Goal: Use online tool/utility: Utilize a website feature to perform a specific function

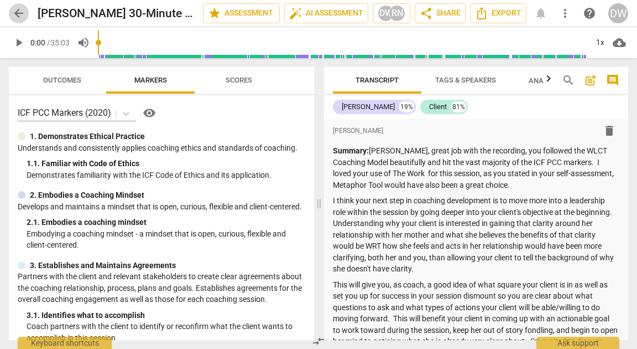
click at [20, 12] on span "arrow_back" at bounding box center [18, 13] width 13 height 13
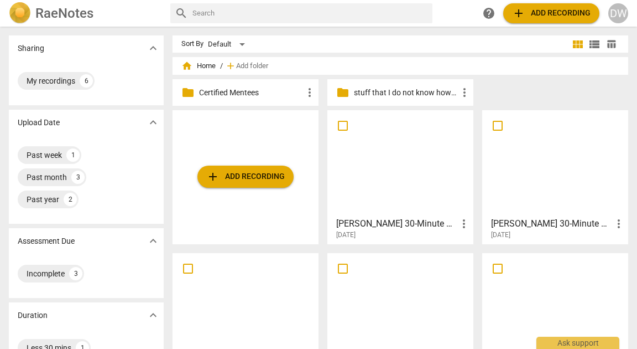
click at [422, 169] on div at bounding box center [400, 163] width 138 height 98
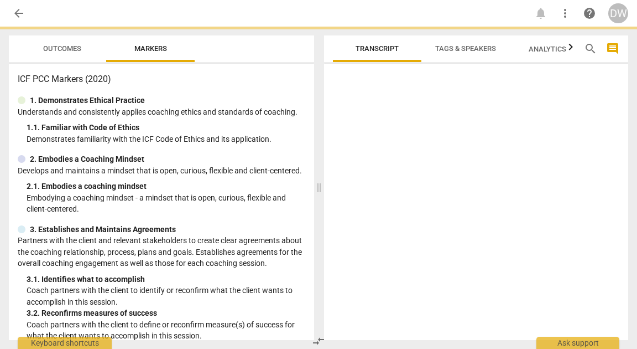
click at [422, 169] on div at bounding box center [476, 204] width 304 height 272
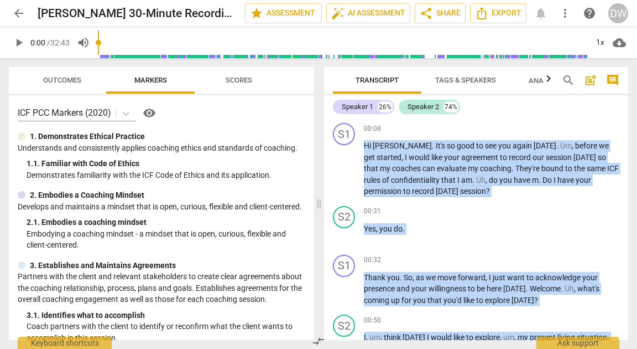
click at [476, 79] on span "Tags & Speakers" at bounding box center [466, 80] width 61 height 8
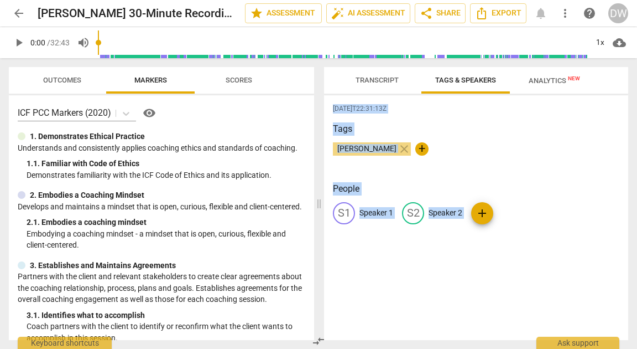
click at [376, 220] on div "S1 Speaker 1" at bounding box center [363, 213] width 60 height 22
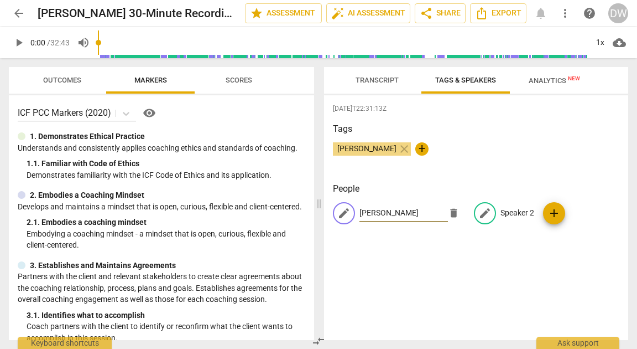
type input "[PERSON_NAME]"
click at [515, 215] on p "Speaker 2" at bounding box center [518, 213] width 34 height 12
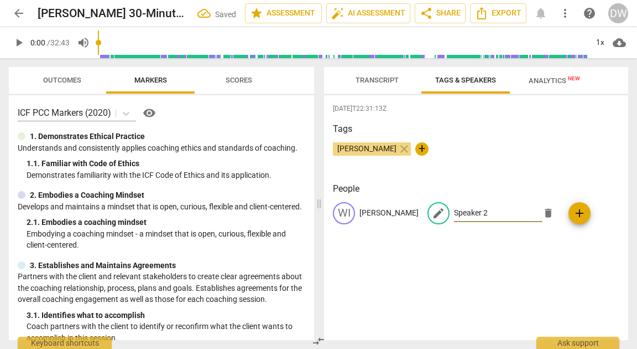
type input "M"
type input "[PERSON_NAME]"
click at [393, 84] on span "Transcript" at bounding box center [377, 80] width 43 height 8
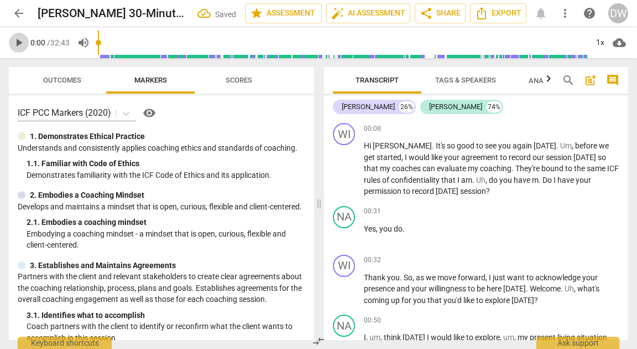
click at [21, 48] on span "play_arrow" at bounding box center [18, 42] width 13 height 13
click at [598, 38] on div "1x" at bounding box center [600, 43] width 21 height 18
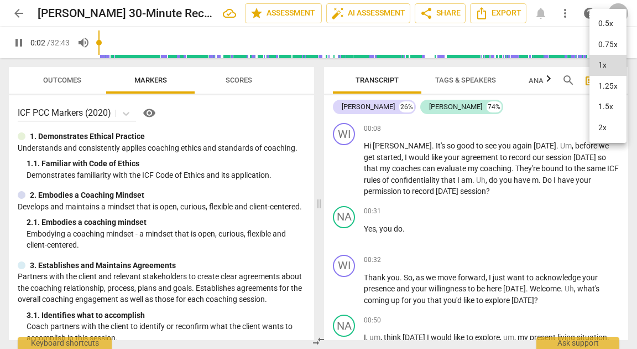
click at [607, 84] on li "1.25x" at bounding box center [608, 86] width 37 height 21
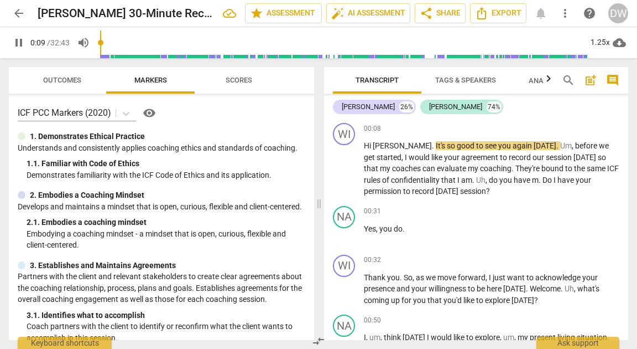
click at [21, 45] on span "pause" at bounding box center [18, 42] width 13 height 13
click at [19, 44] on span "play_arrow" at bounding box center [18, 42] width 13 height 13
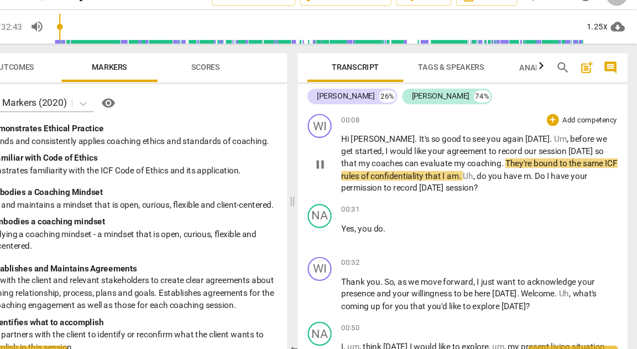
click at [561, 124] on div "+ Add competency" at bounding box center [587, 128] width 66 height 11
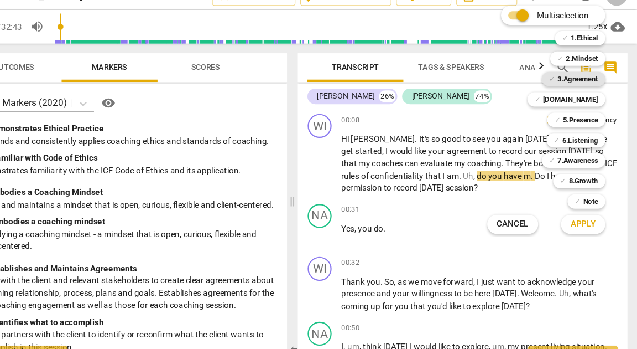
click at [585, 89] on b "3.Agreement" at bounding box center [583, 90] width 38 height 13
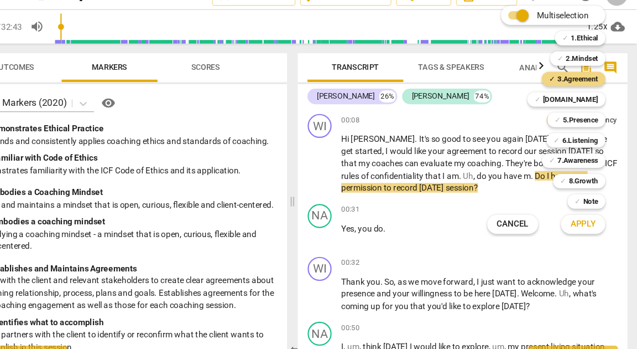
click at [577, 224] on span "Apply" at bounding box center [587, 224] width 23 height 11
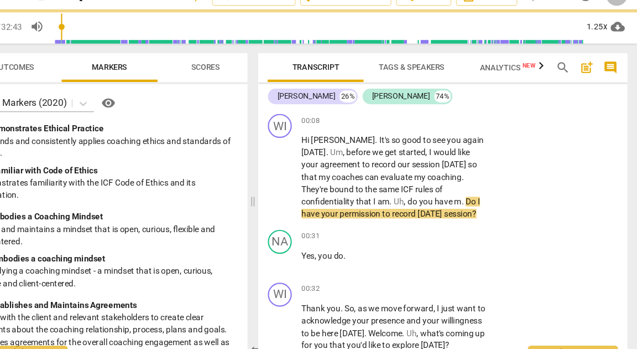
type input "30"
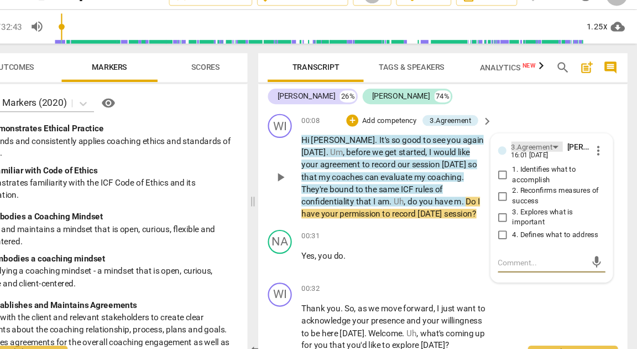
click at [524, 153] on div "3.Agreement" at bounding box center [540, 153] width 38 height 11
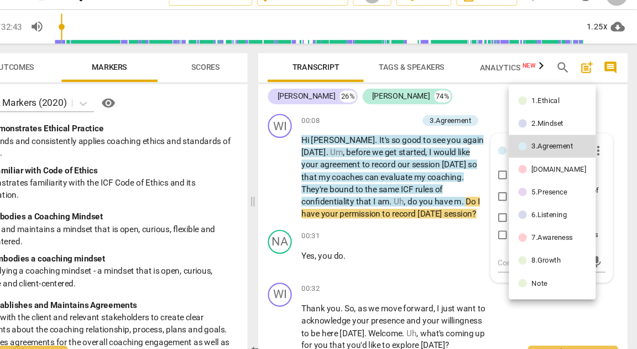
click at [552, 106] on li "1.Ethical" at bounding box center [559, 110] width 80 height 21
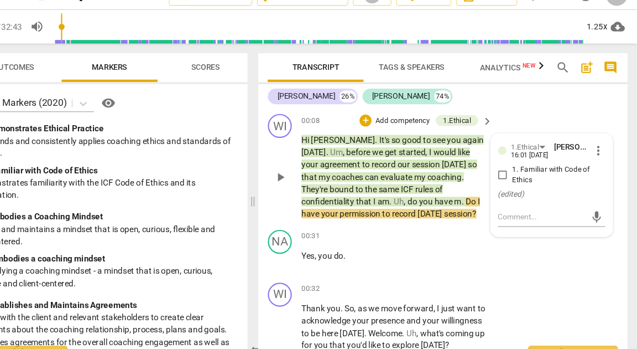
click at [512, 180] on input "1. Familiar with Code of Ethics" at bounding box center [514, 179] width 18 height 13
checkbox input "true"
click at [303, 263] on span "play_arrow" at bounding box center [308, 258] width 13 height 13
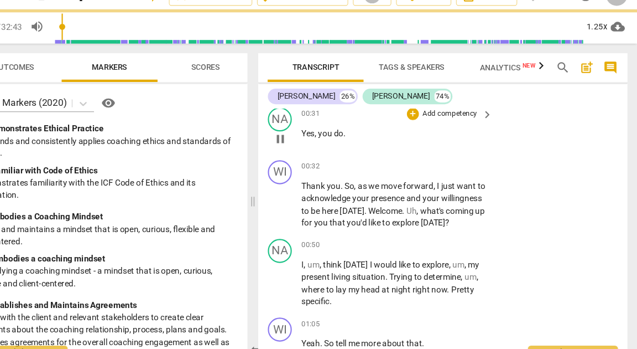
scroll to position [113, 0]
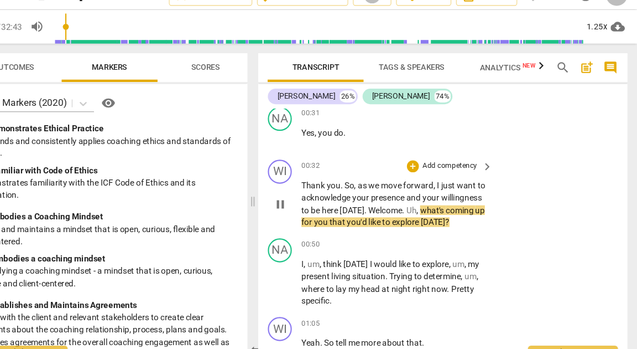
click at [309, 210] on span "pause" at bounding box center [308, 205] width 13 height 13
type input "48"
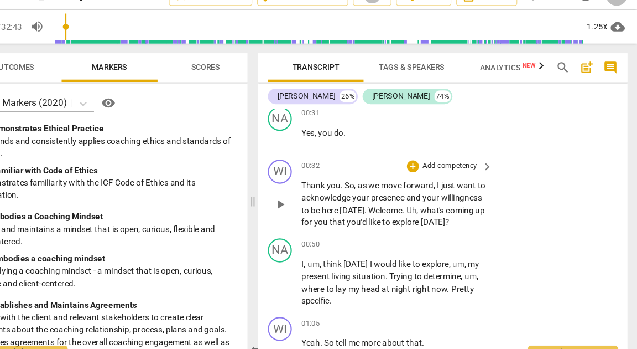
click at [435, 171] on div "+ Add competency" at bounding box center [458, 170] width 66 height 11
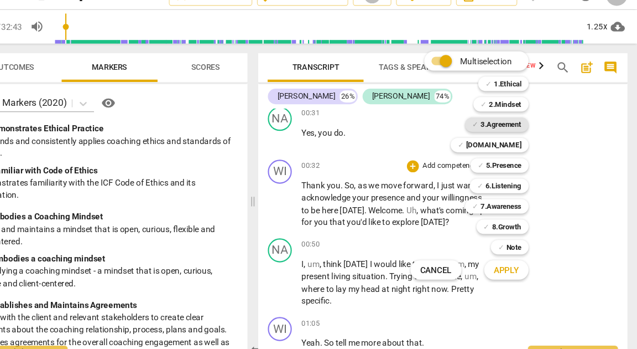
click at [509, 132] on b "3.Agreement" at bounding box center [512, 132] width 38 height 13
click at [518, 268] on span "Apply" at bounding box center [516, 267] width 23 height 11
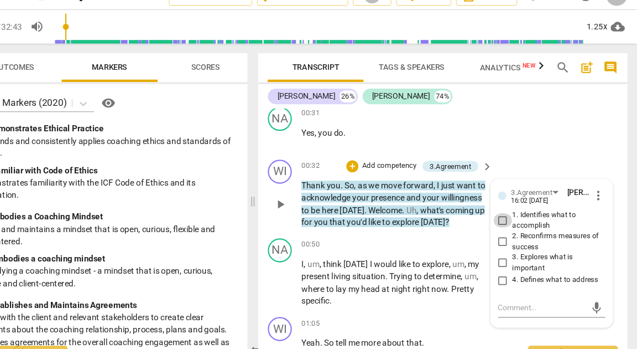
click at [508, 225] on input "1. Identifies what to accomplish" at bounding box center [514, 220] width 18 height 13
checkbox input "true"
click at [309, 285] on span "play_arrow" at bounding box center [308, 278] width 13 height 13
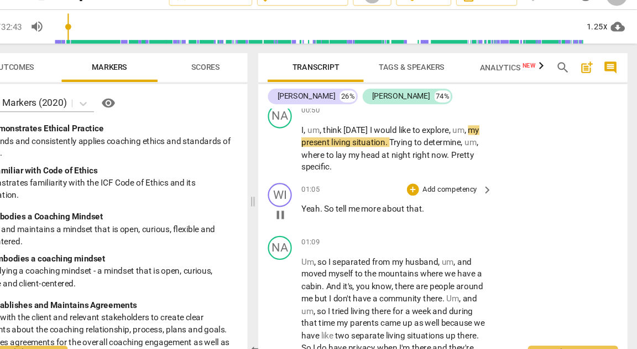
scroll to position [237, 0]
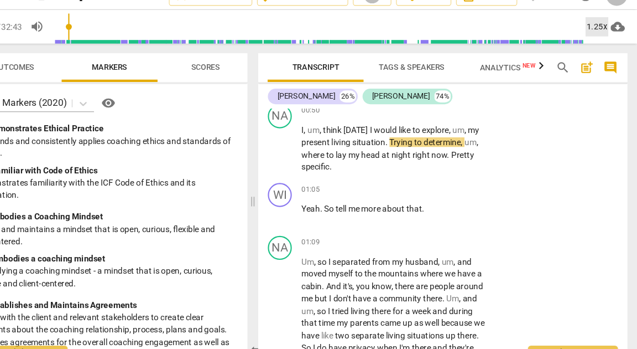
click at [602, 44] on div "1.25x" at bounding box center [600, 43] width 21 height 18
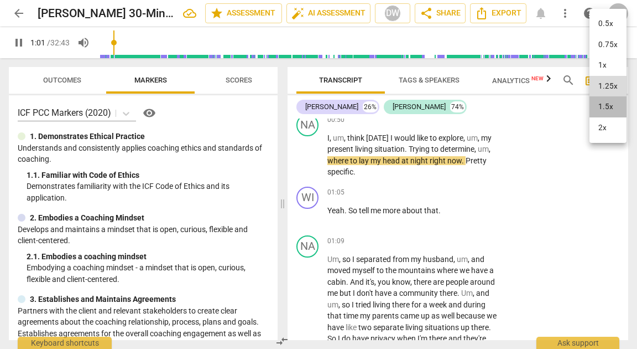
click at [609, 113] on li "1.5x" at bounding box center [608, 106] width 37 height 21
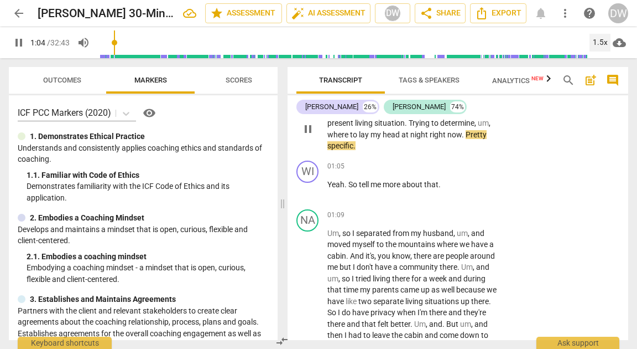
scroll to position [267, 0]
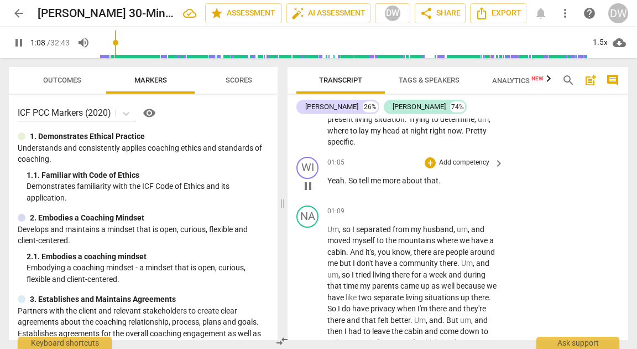
click at [309, 193] on span "pause" at bounding box center [308, 185] width 13 height 13
type input "69"
click at [428, 168] on div "+" at bounding box center [430, 162] width 11 height 11
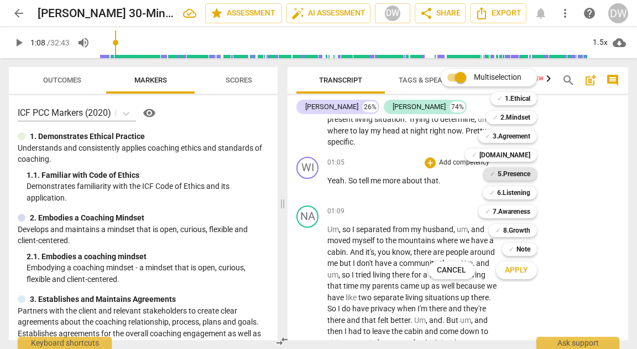
click at [520, 169] on b "5.Presence" at bounding box center [514, 173] width 33 height 13
click at [522, 273] on span "Apply" at bounding box center [516, 270] width 23 height 11
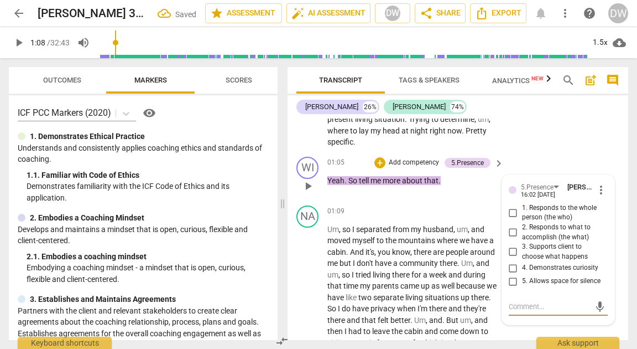
click at [508, 274] on input "4. Demonstrates curiosity" at bounding box center [514, 267] width 18 height 13
checkbox input "true"
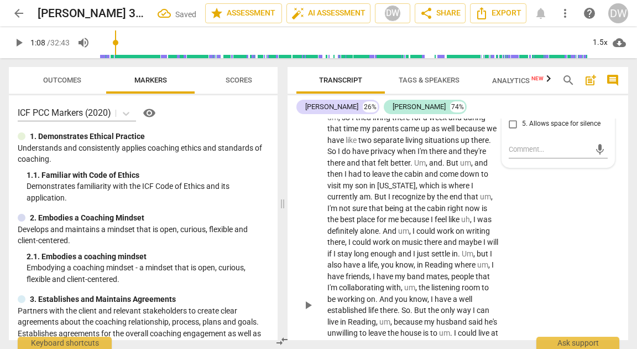
scroll to position [429, 0]
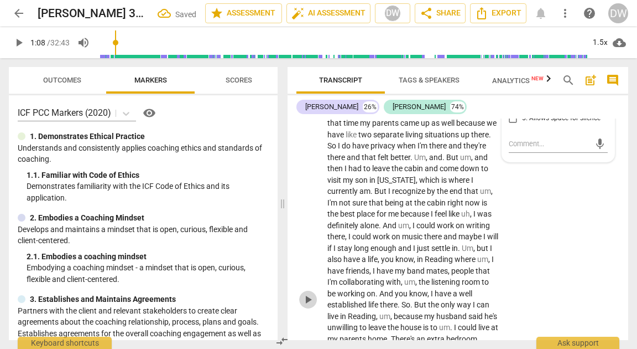
click at [307, 308] on button "play_arrow" at bounding box center [308, 300] width 18 height 18
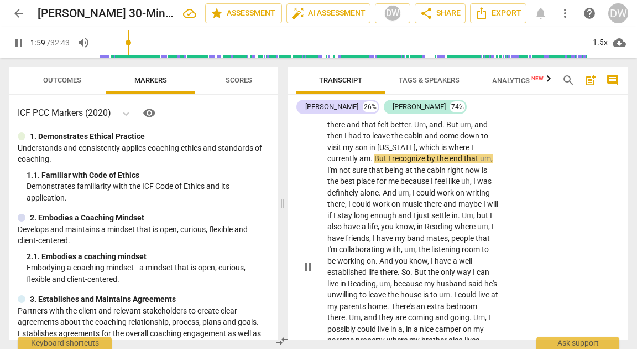
scroll to position [488, 0]
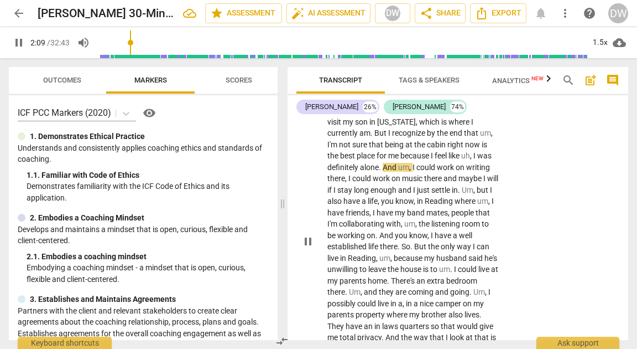
click at [309, 248] on span "pause" at bounding box center [308, 241] width 13 height 13
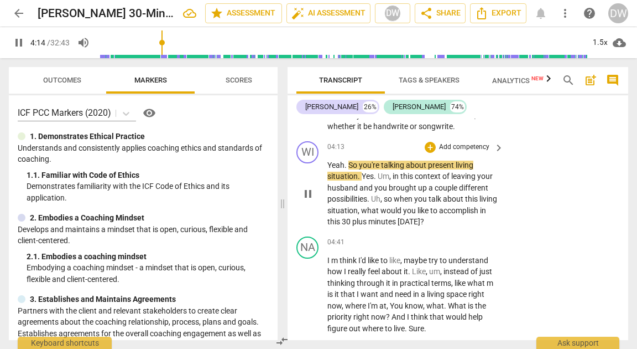
scroll to position [955, 0]
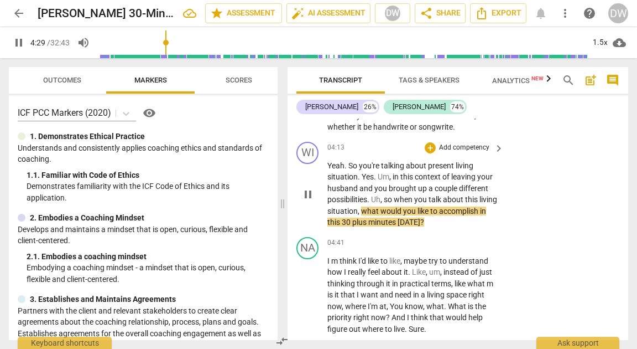
click at [307, 201] on span "pause" at bounding box center [308, 194] width 13 height 13
type input "270"
click at [429, 153] on div "+" at bounding box center [430, 147] width 11 height 11
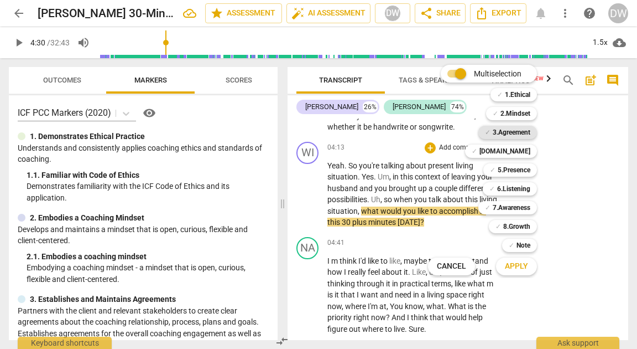
click at [509, 129] on b "3.Agreement" at bounding box center [512, 132] width 38 height 13
click at [519, 272] on button "Apply" at bounding box center [516, 266] width 41 height 20
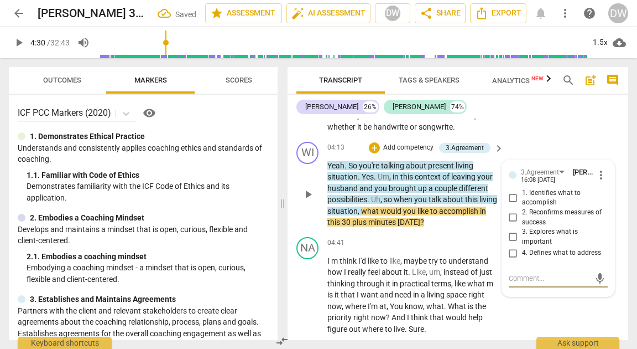
click at [511, 224] on input "2. Reconfirms measures of success" at bounding box center [514, 217] width 18 height 13
checkbox input "true"
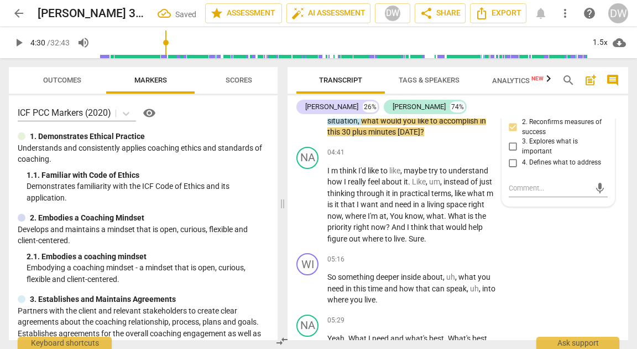
scroll to position [1049, 0]
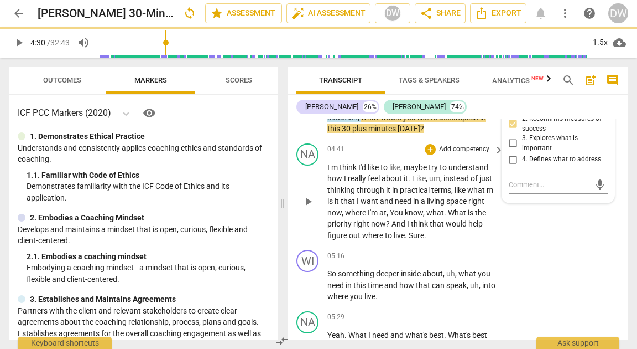
click at [309, 208] on span "play_arrow" at bounding box center [308, 201] width 13 height 13
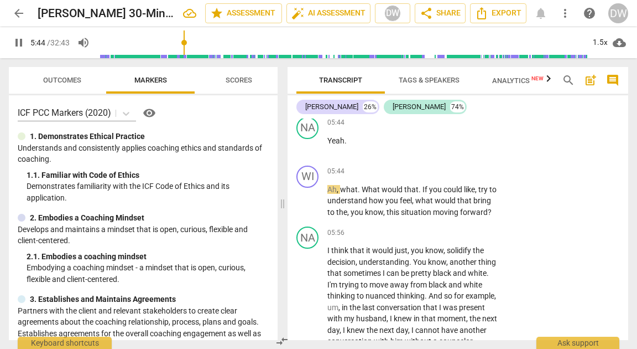
scroll to position [1385, 0]
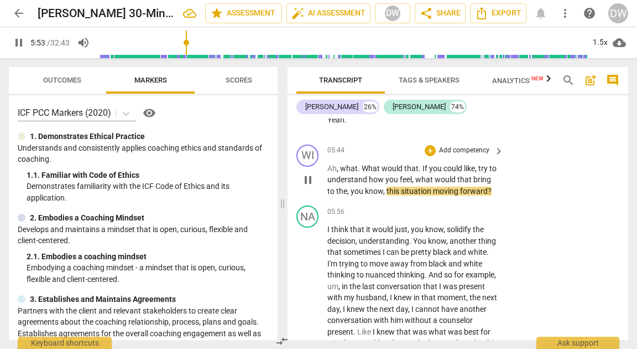
click at [305, 186] on span "pause" at bounding box center [308, 179] width 13 height 13
type input "354"
click at [428, 156] on div "+" at bounding box center [430, 150] width 11 height 11
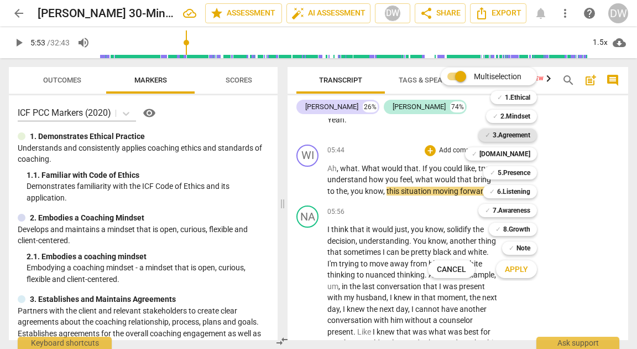
click at [510, 133] on b "3.Agreement" at bounding box center [512, 134] width 38 height 13
click at [515, 269] on span "Apply" at bounding box center [516, 269] width 23 height 11
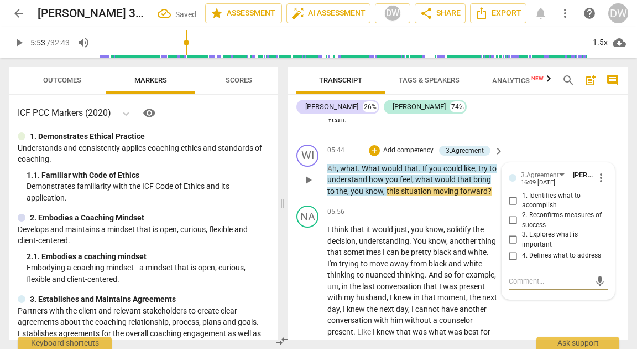
click at [512, 246] on input "3. Explores what is important" at bounding box center [514, 239] width 18 height 13
checkbox input "true"
click at [516, 290] on div "mic" at bounding box center [558, 281] width 99 height 18
click at [518, 286] on textarea at bounding box center [549, 281] width 81 height 11
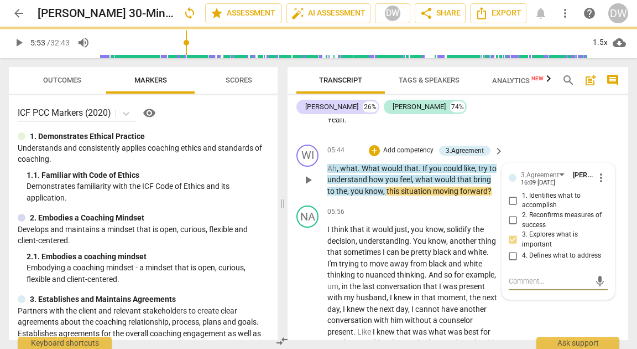
type textarea "G"
type textarea "Gre"
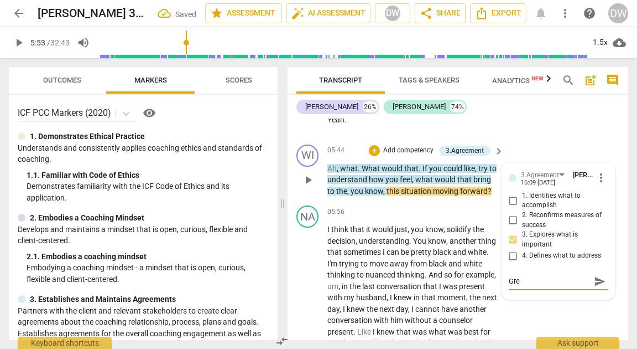
type textarea "Grea"
type textarea "Great"
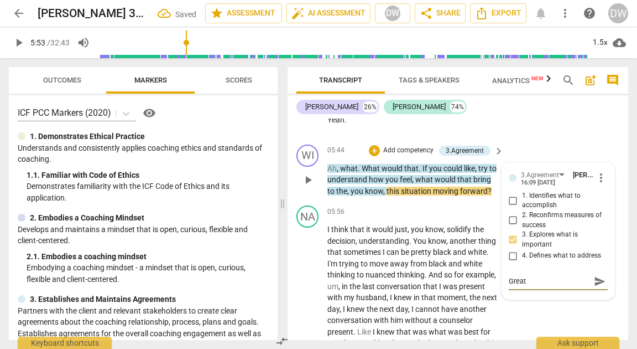
type textarea "Great"
type textarea "Great q"
type textarea "Great qu"
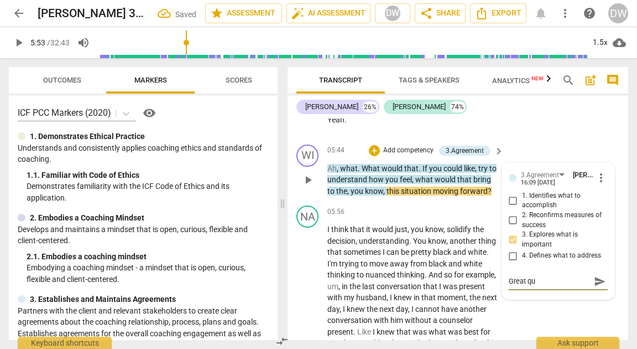
type textarea "Great que"
type textarea "Great ques"
type textarea "Great quest"
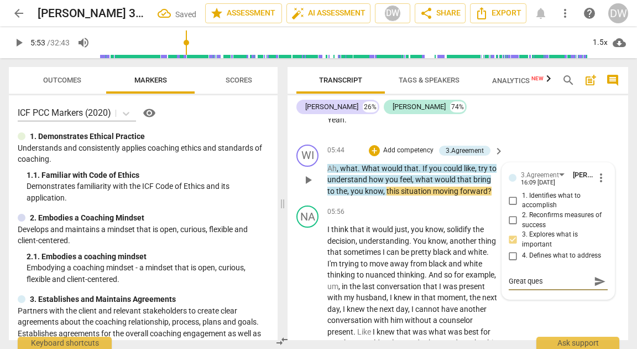
type textarea "Great quest"
type textarea "Great questi"
type textarea "Great questio"
type textarea "Great question"
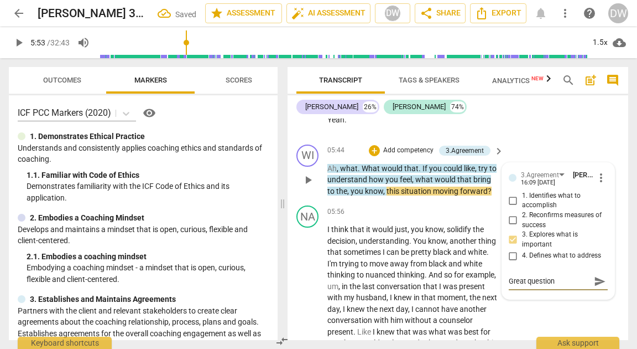
type textarea "Great question!"
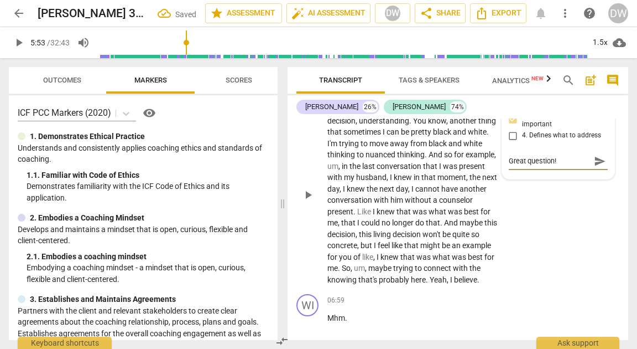
scroll to position [1506, 0]
type textarea "Great question!"
click at [311, 201] on span "play_arrow" at bounding box center [308, 194] width 13 height 13
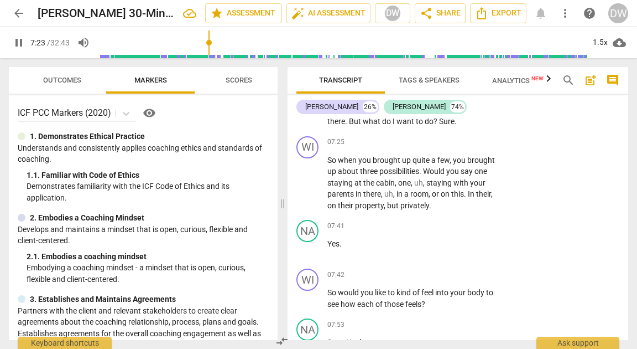
scroll to position [1822, 0]
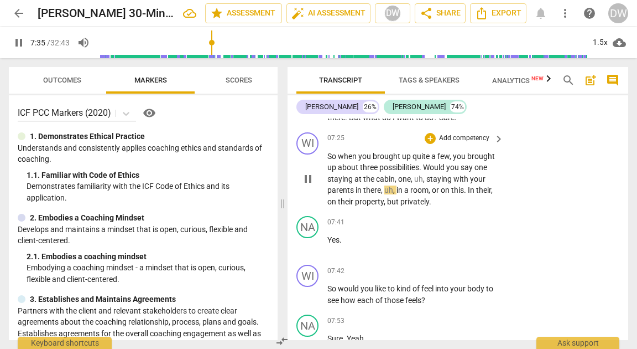
click at [307, 185] on span "pause" at bounding box center [308, 178] width 13 height 13
type input "456"
click at [429, 144] on div "+" at bounding box center [430, 138] width 11 height 11
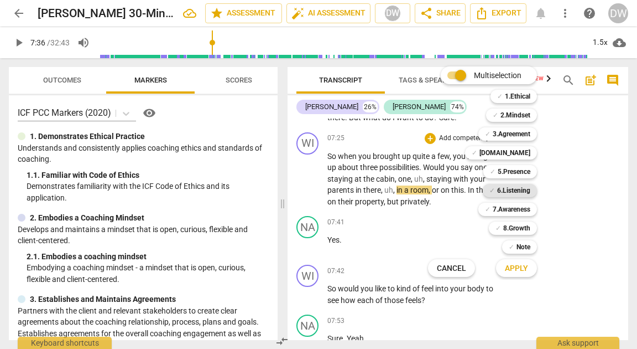
click at [511, 188] on b "6.Listening" at bounding box center [513, 190] width 33 height 13
click at [511, 268] on span "Apply" at bounding box center [516, 268] width 23 height 11
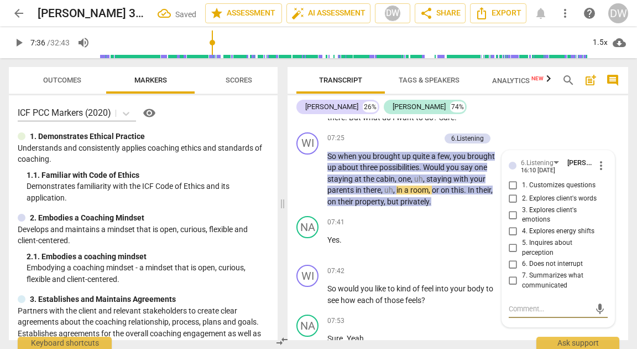
scroll to position [1829, 0]
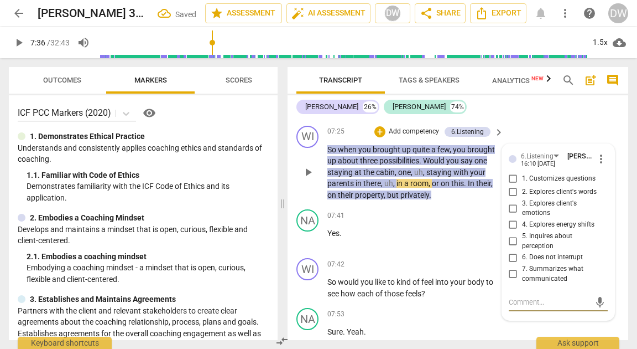
click at [510, 281] on input "7. Summarizes what communicated" at bounding box center [514, 273] width 18 height 13
checkbox input "true"
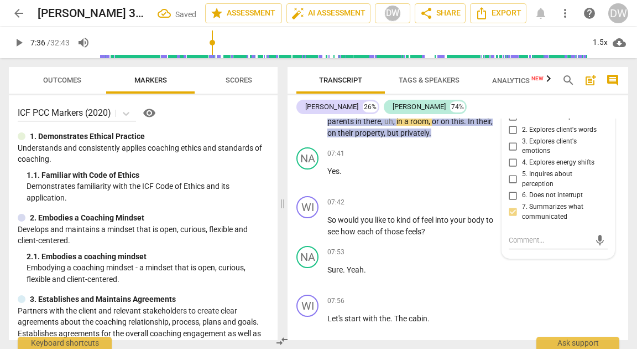
scroll to position [1890, 0]
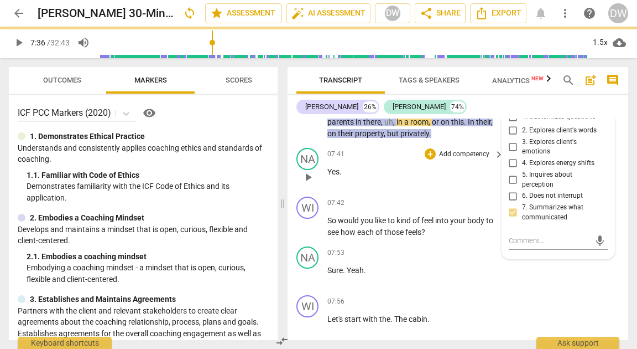
click at [310, 184] on span "play_arrow" at bounding box center [308, 176] width 13 height 13
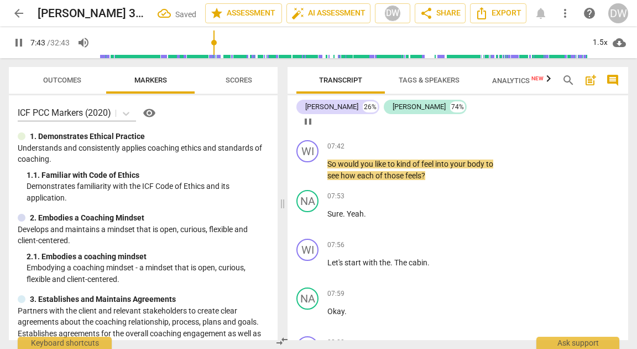
scroll to position [1947, 0]
click at [309, 177] on span "pause" at bounding box center [308, 169] width 13 height 13
type input "470"
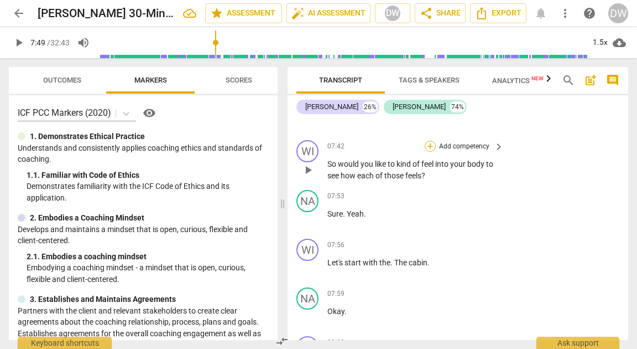
click at [433, 152] on div "+" at bounding box center [430, 146] width 11 height 11
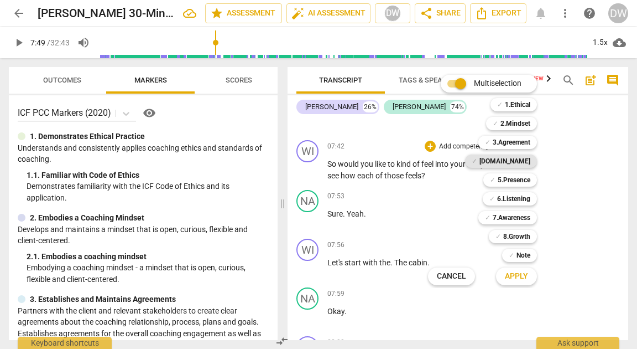
click at [517, 162] on b "[DOMAIN_NAME]" at bounding box center [505, 160] width 51 height 13
click at [516, 281] on span "Apply" at bounding box center [516, 276] width 23 height 11
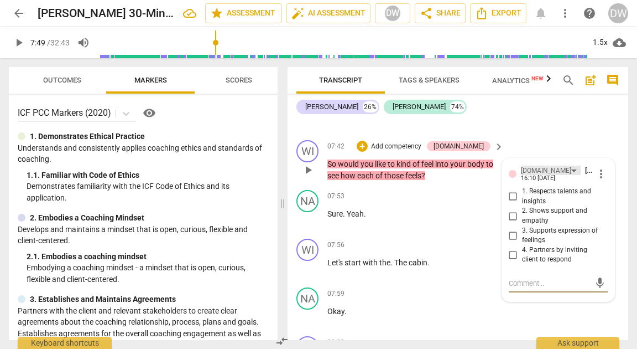
click at [541, 175] on div "[DOMAIN_NAME]" at bounding box center [551, 169] width 60 height 9
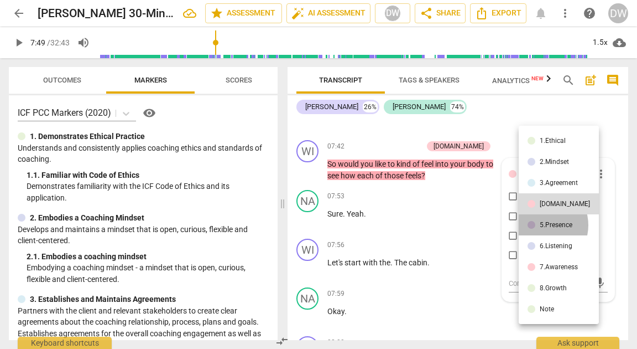
click at [541, 225] on div "5.Presence" at bounding box center [556, 224] width 33 height 7
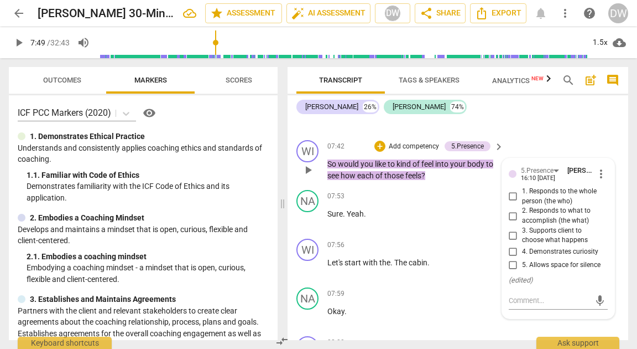
click at [511, 222] on input "2. Responds to what to accomplish (the what)" at bounding box center [514, 215] width 18 height 13
checkbox input "true"
click at [510, 242] on input "3. Supports client to choose what happens" at bounding box center [514, 235] width 18 height 13
checkbox input "true"
click at [308, 274] on span "play_arrow" at bounding box center [308, 267] width 13 height 13
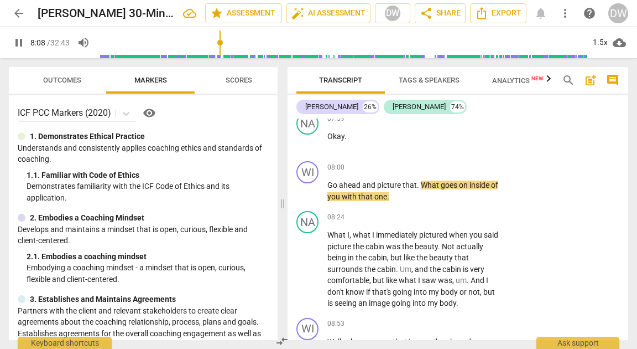
scroll to position [2148, 0]
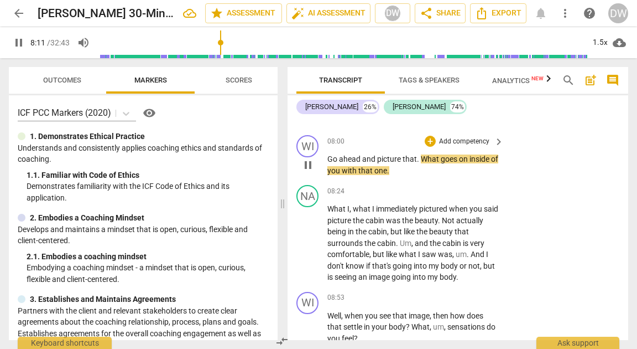
click at [306, 172] on span "pause" at bounding box center [308, 164] width 13 height 13
type input "492"
click at [428, 147] on div "+" at bounding box center [430, 141] width 11 height 11
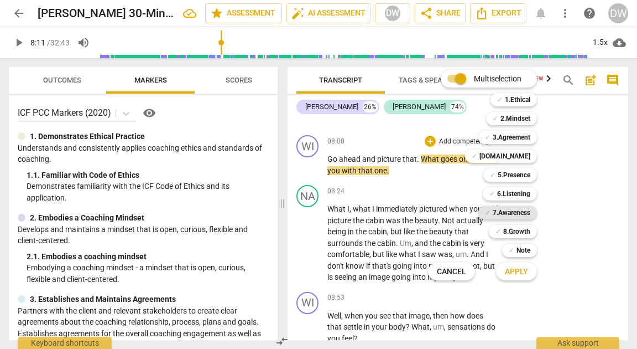
click at [502, 211] on b "7.Awareness" at bounding box center [512, 212] width 38 height 13
click at [517, 264] on button "Apply" at bounding box center [516, 271] width 41 height 20
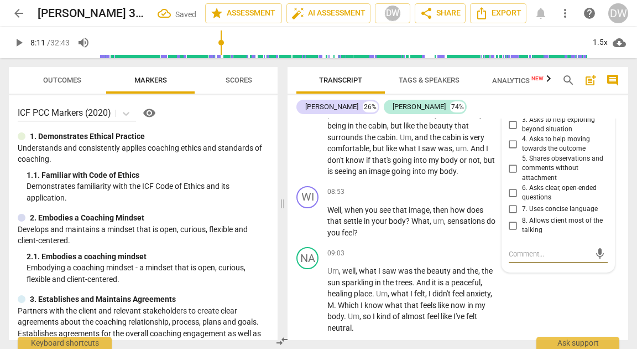
scroll to position [2243, 0]
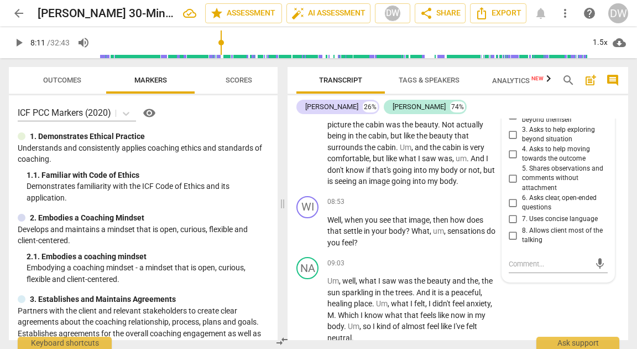
click at [510, 102] on input "1. Asks about a current way of thinking" at bounding box center [514, 95] width 18 height 13
checkbox input "true"
click at [308, 154] on span "play_arrow" at bounding box center [308, 147] width 13 height 13
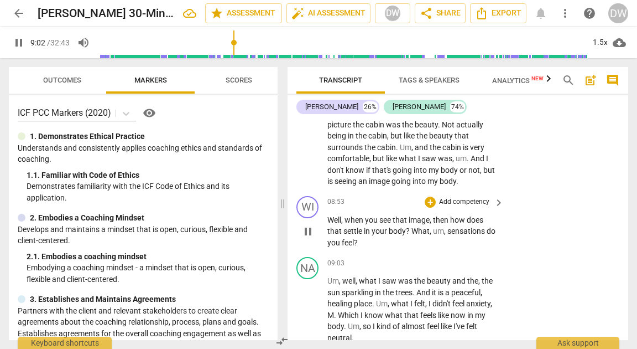
click at [311, 238] on span "pause" at bounding box center [308, 231] width 13 height 13
type input "543"
click at [431, 208] on div "+" at bounding box center [430, 201] width 11 height 11
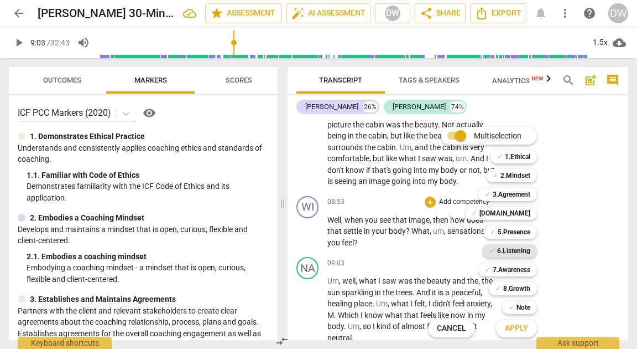
click at [525, 249] on b "6.Listening" at bounding box center [513, 250] width 33 height 13
click at [518, 322] on button "Apply" at bounding box center [516, 328] width 41 height 20
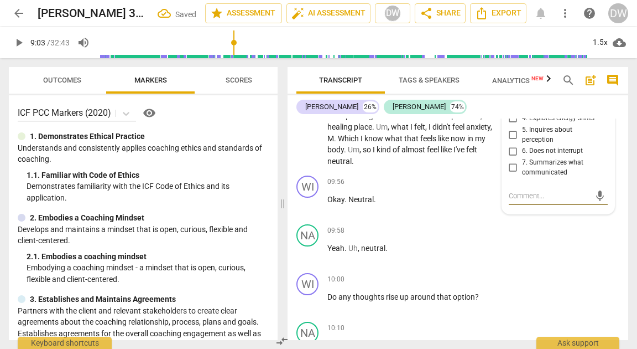
scroll to position [2379, 0]
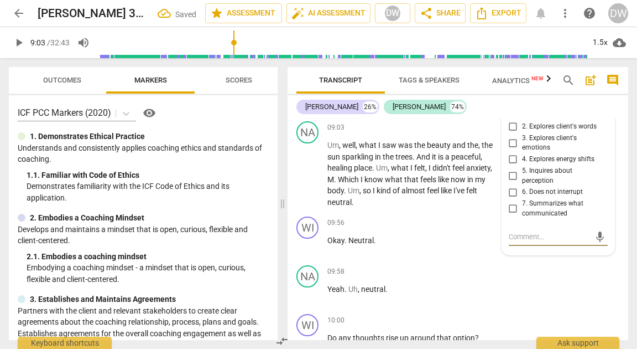
click at [512, 183] on input "5. Inquires about perception" at bounding box center [514, 175] width 18 height 13
checkbox input "true"
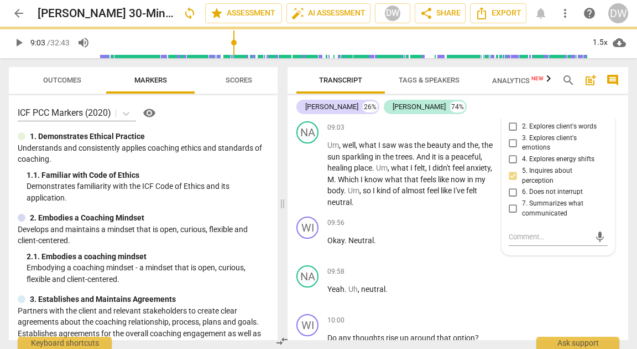
click at [514, 149] on input "3. Explores client's emotions" at bounding box center [514, 142] width 18 height 13
checkbox input "true"
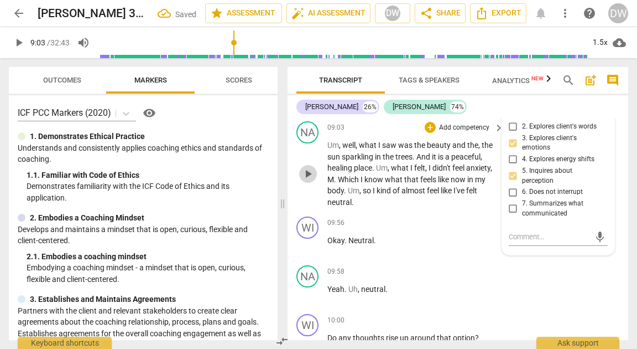
click at [311, 183] on button "play_arrow" at bounding box center [308, 174] width 18 height 18
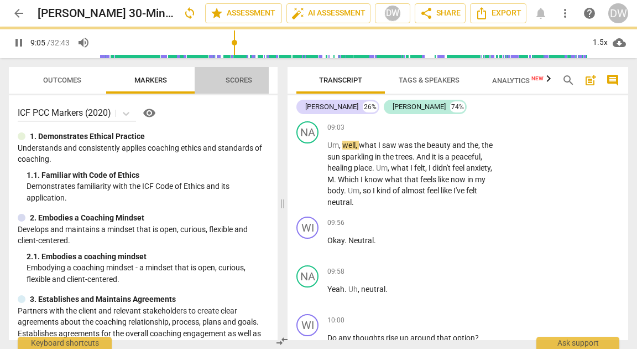
click at [235, 88] on button "Scores" at bounding box center [239, 80] width 89 height 27
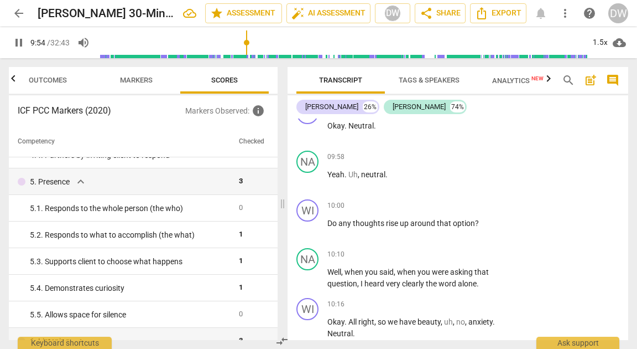
scroll to position [361, 0]
click at [310, 235] on span "pause" at bounding box center [308, 228] width 13 height 13
type input "609"
click at [430, 211] on div "+" at bounding box center [430, 205] width 11 height 11
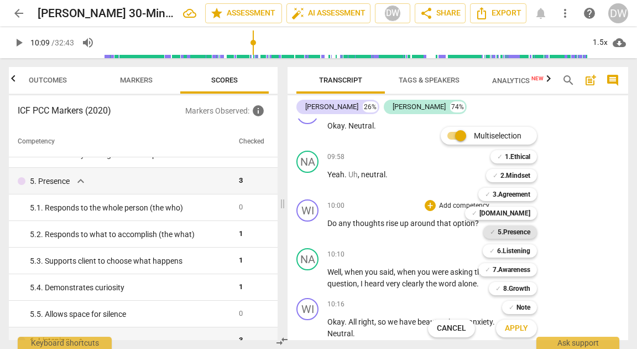
click at [527, 230] on b "5.Presence" at bounding box center [514, 231] width 33 height 13
click at [522, 325] on span "Apply" at bounding box center [516, 328] width 23 height 11
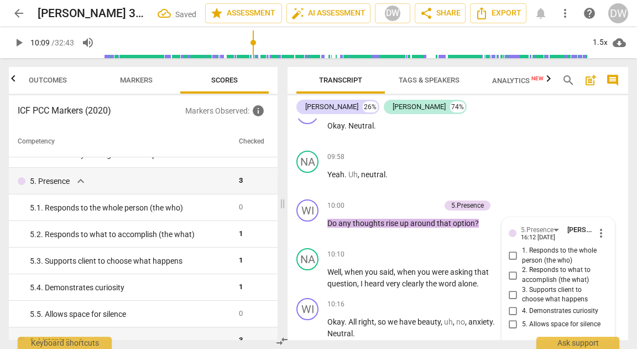
scroll to position [2647, 0]
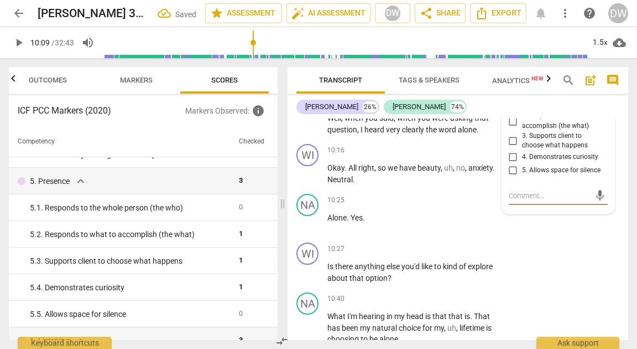
click at [511, 177] on input "5. Allows space for silence" at bounding box center [514, 170] width 18 height 13
checkbox input "true"
click at [526, 201] on textarea at bounding box center [549, 195] width 81 height 11
type textarea "N"
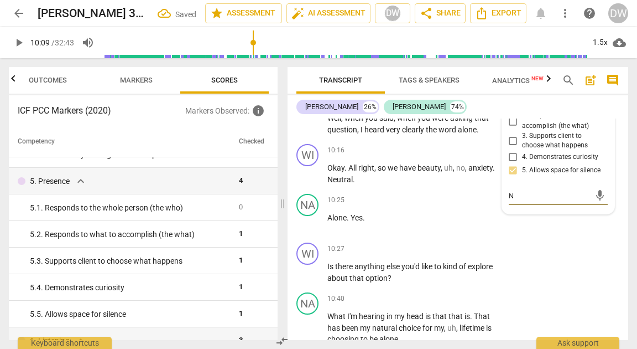
type textarea "Ni"
type textarea "Nic"
type textarea "Nice"
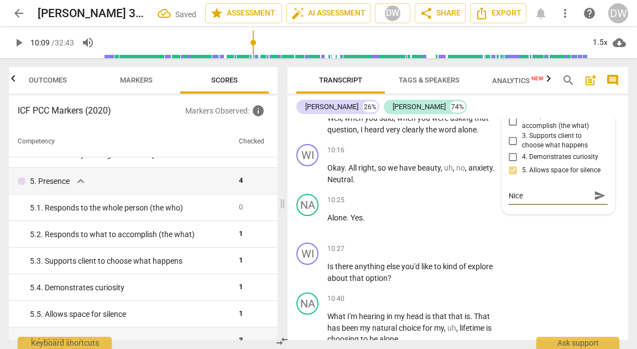
type textarea "Nice"
type textarea "Nice p"
type textarea "Nice pa"
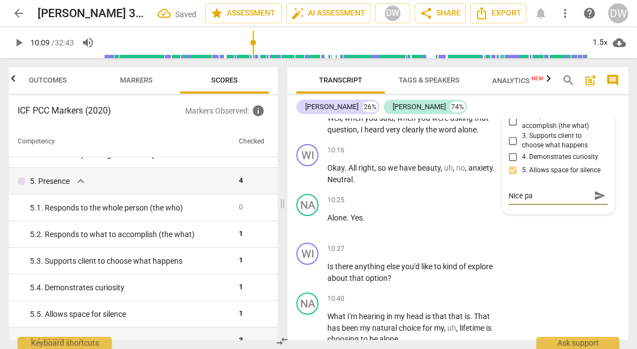
type textarea "Nice pac"
type textarea "Nice paci"
type textarea "Nice pacin"
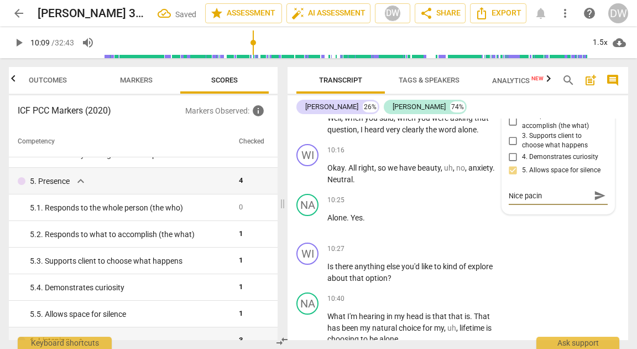
type textarea "Nice pacing"
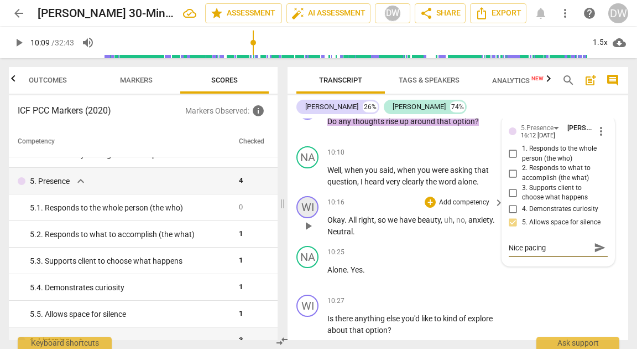
scroll to position [2562, 0]
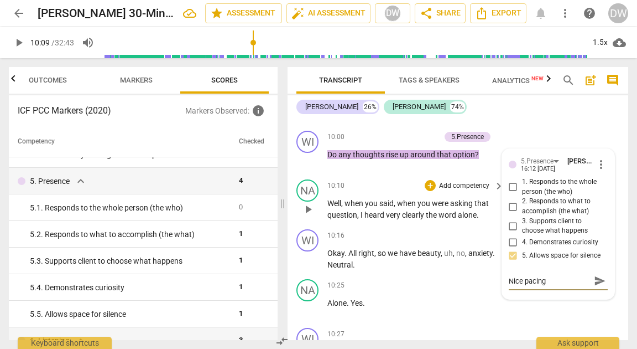
type textarea "Nice pacing"
click at [308, 216] on span "play_arrow" at bounding box center [308, 209] width 13 height 13
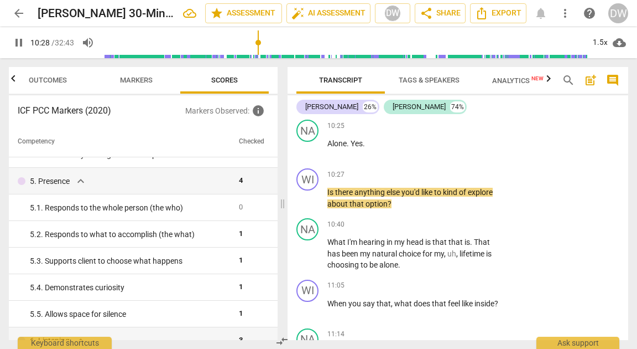
scroll to position [2722, 0]
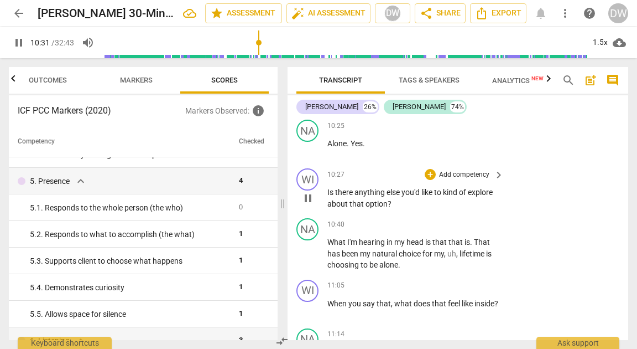
click at [309, 205] on span "pause" at bounding box center [308, 197] width 13 height 13
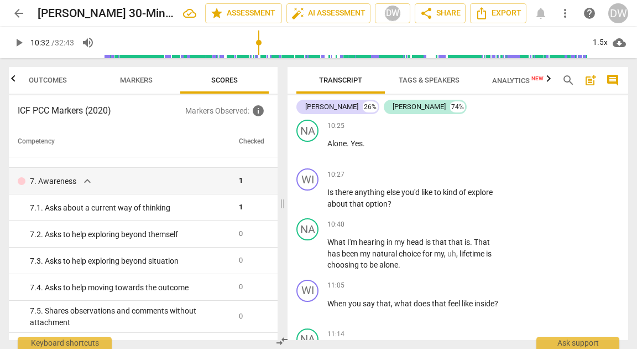
scroll to position [734, 0]
click at [311, 260] on span "play_arrow" at bounding box center [308, 253] width 13 height 13
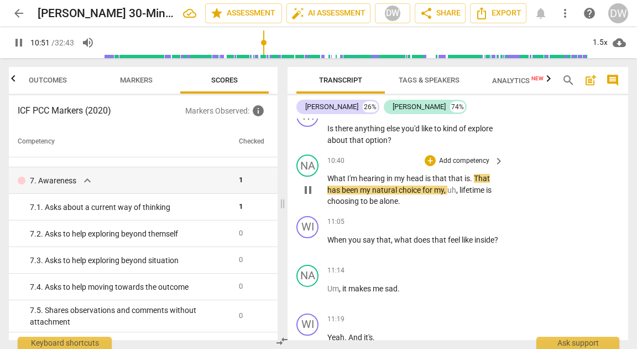
scroll to position [2786, 0]
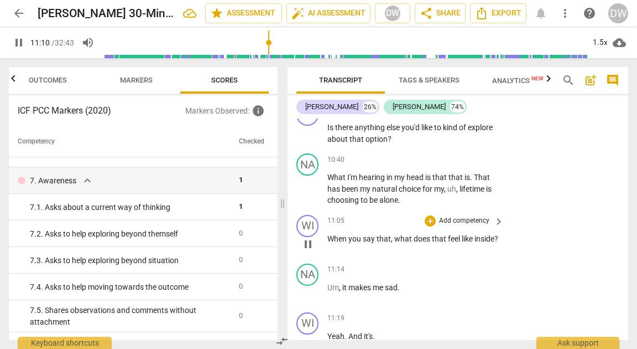
click at [310, 251] on span "pause" at bounding box center [308, 243] width 13 height 13
type input "671"
click at [428, 226] on div "+" at bounding box center [430, 220] width 11 height 11
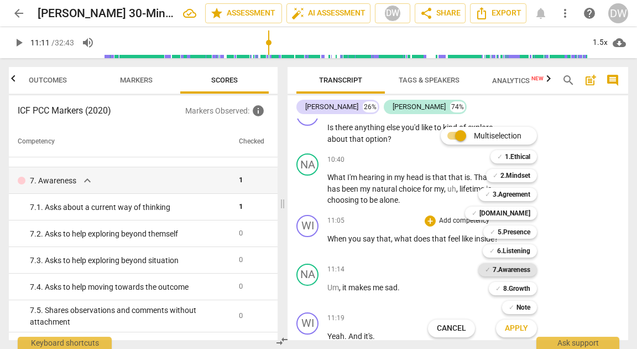
click at [511, 268] on b "7.Awareness" at bounding box center [512, 269] width 38 height 13
click at [517, 329] on span "Apply" at bounding box center [516, 328] width 23 height 11
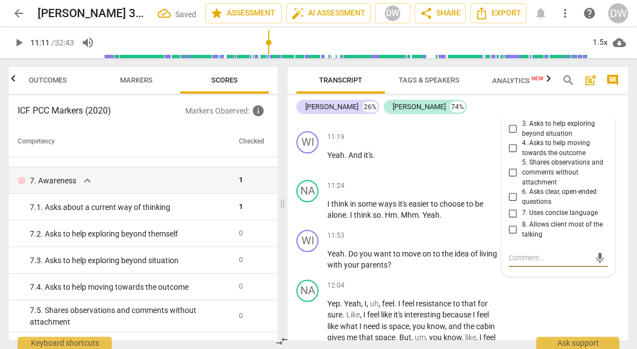
scroll to position [2958, 0]
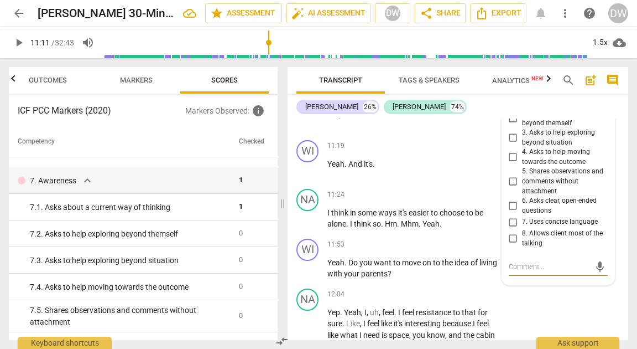
click at [511, 125] on input "2. Asks to help exploring beyond themself" at bounding box center [514, 118] width 18 height 13
checkbox input "true"
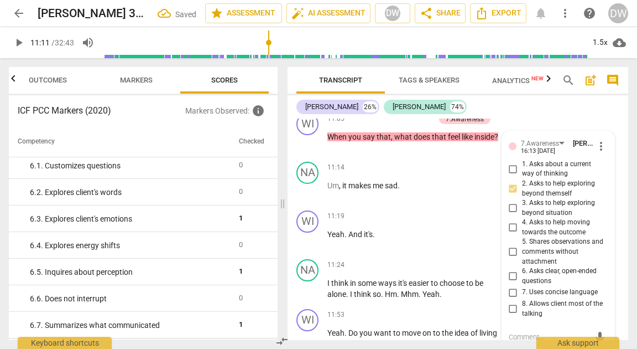
scroll to position [562, 0]
click at [307, 198] on span "play_arrow" at bounding box center [308, 190] width 13 height 13
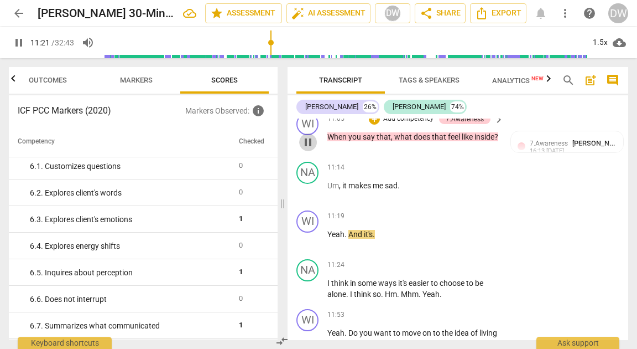
click at [305, 149] on span "pause" at bounding box center [308, 142] width 13 height 13
click at [307, 246] on span "play_arrow" at bounding box center [308, 239] width 13 height 13
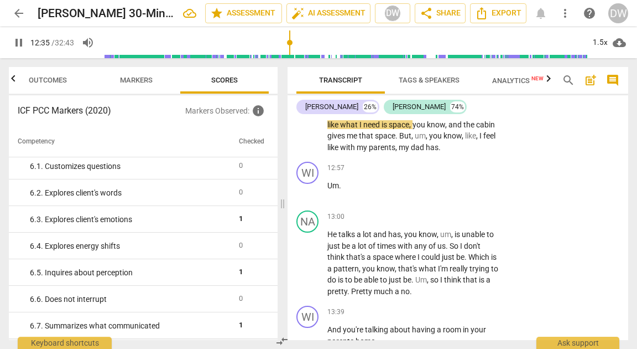
scroll to position [3170, 0]
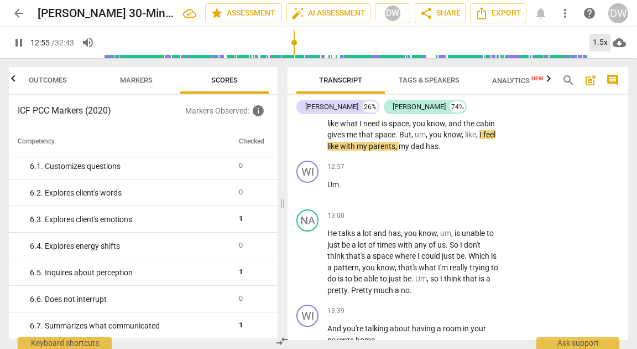
click at [601, 42] on div "1.5x" at bounding box center [600, 43] width 21 height 18
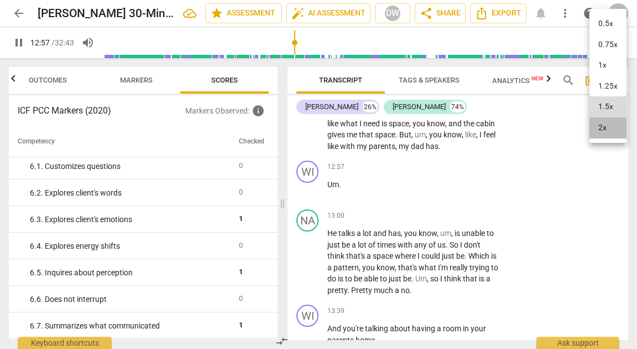
click at [610, 131] on li "2x" at bounding box center [608, 127] width 37 height 21
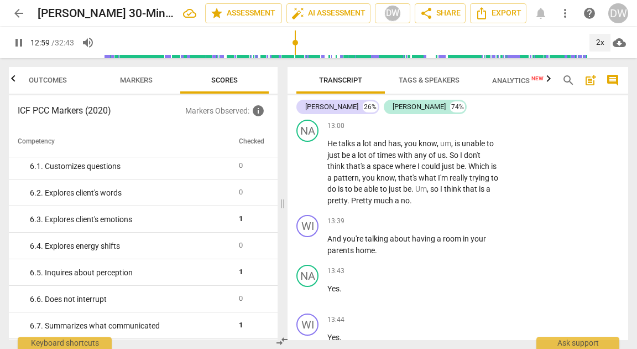
scroll to position [3260, 0]
click at [309, 178] on span "pause" at bounding box center [308, 171] width 13 height 13
type input "811"
click at [429, 131] on div "+" at bounding box center [430, 125] width 11 height 11
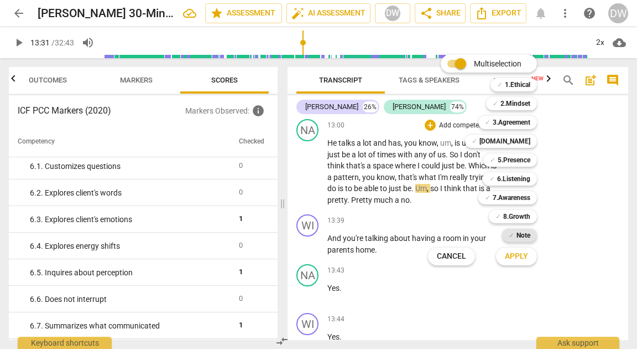
click at [517, 236] on b "Note" at bounding box center [524, 235] width 14 height 13
click at [517, 257] on span "Apply" at bounding box center [516, 256] width 23 height 11
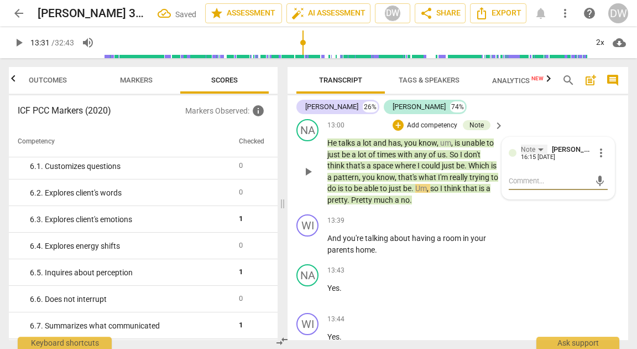
type textarea "h"
type textarea "H"
type textarea "He"
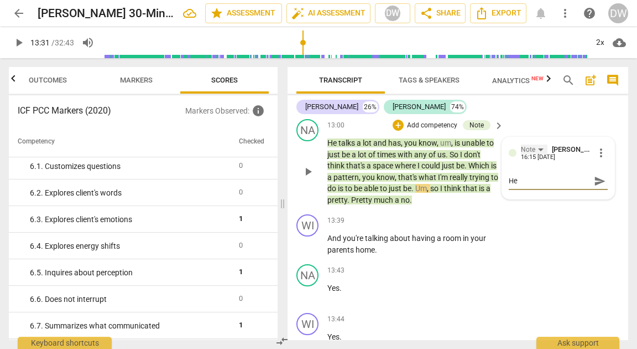
type textarea "Her"
type textarea "Here"
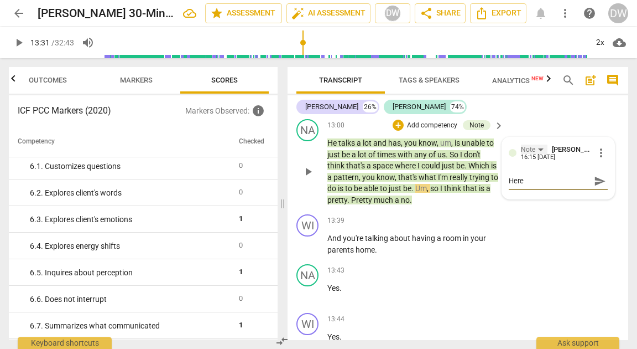
type textarea "Here y"
type textarea "Here yo"
type textarea "Here you"
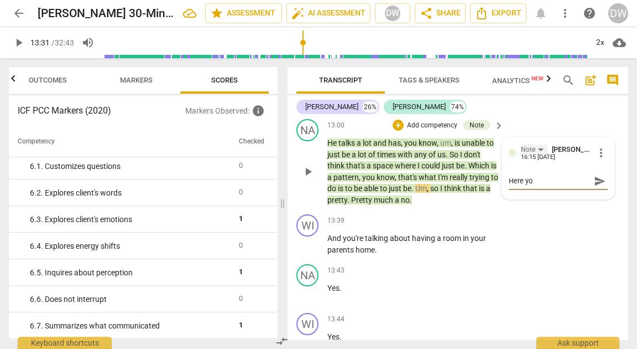
type textarea "Here you"
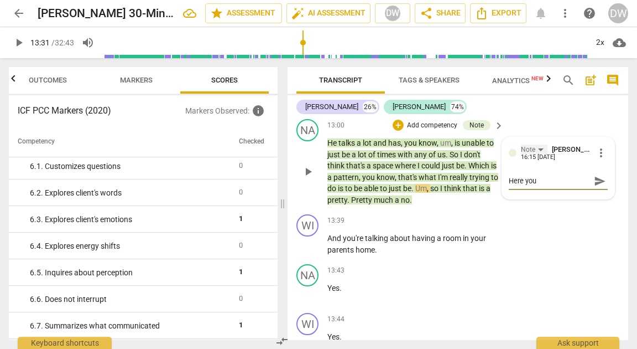
type textarea "Here yo"
type textarea "Here y"
type textarea "Here"
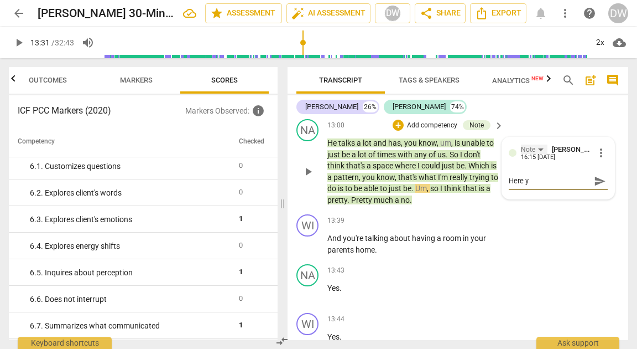
type textarea "Here"
type textarea "Her"
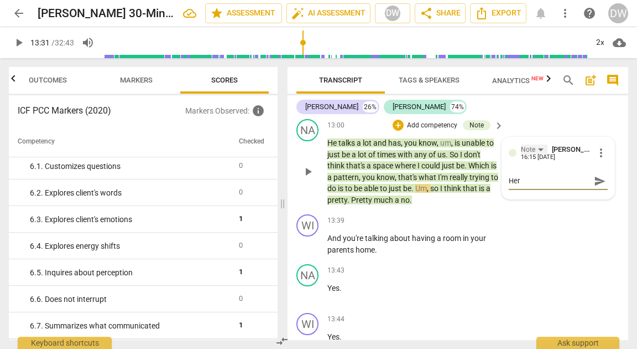
type textarea "He"
type textarea "H"
type textarea "Y"
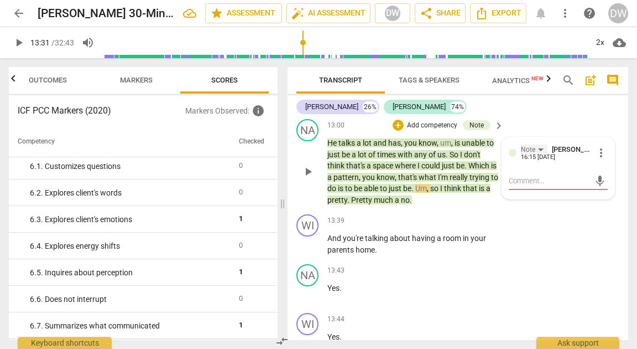
type textarea "Y"
type textarea "Yo"
type textarea "You"
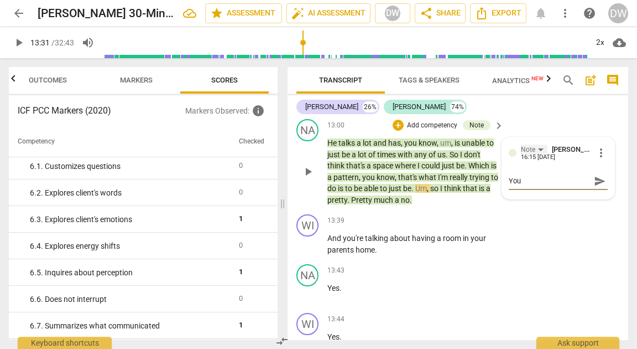
type textarea "Your"
type textarea "Your c"
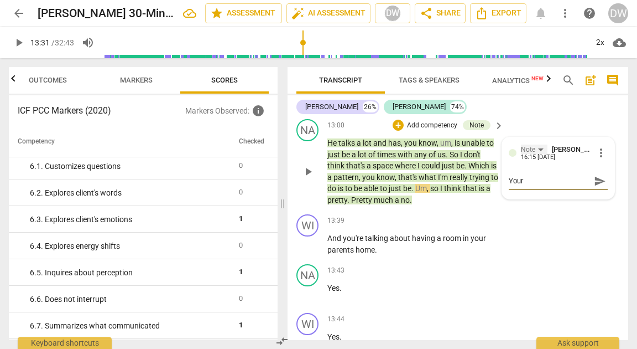
type textarea "Your c"
type textarea "Your cl"
type textarea "Your cli"
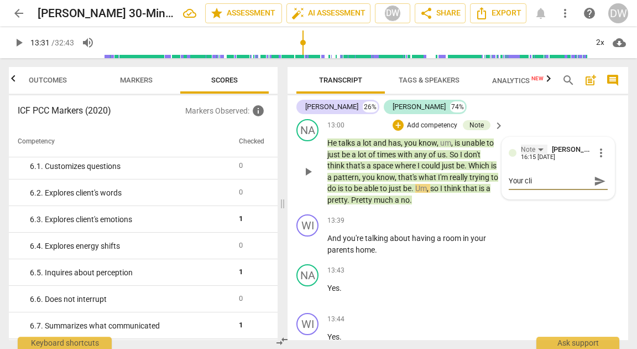
type textarea "Your clie"
type textarea "Your clien"
type textarea "Your client"
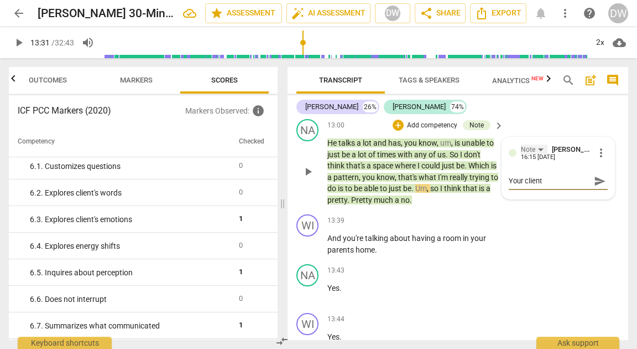
type textarea "Your client"
type textarea "Your client s"
type textarea "Your client se"
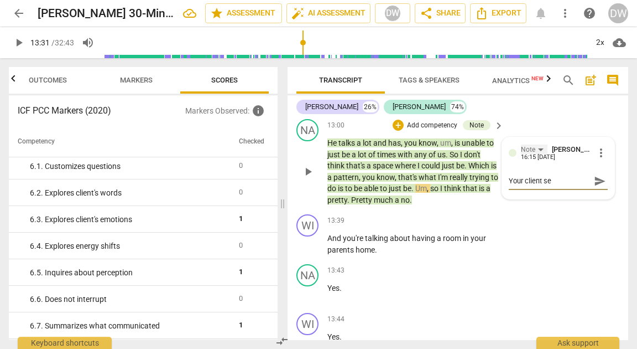
type textarea "Your client see"
type textarea "Your client seem"
type textarea "Your client seems"
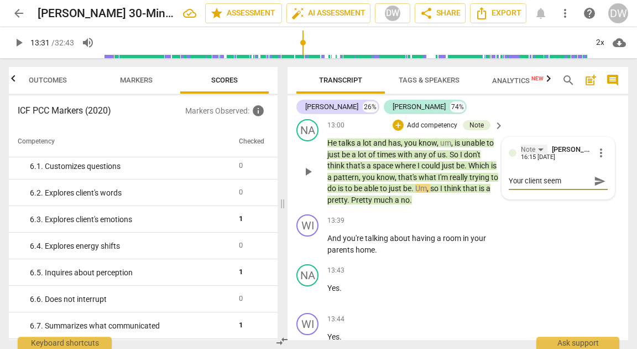
type textarea "Your client seems"
type textarea "Your client seems t"
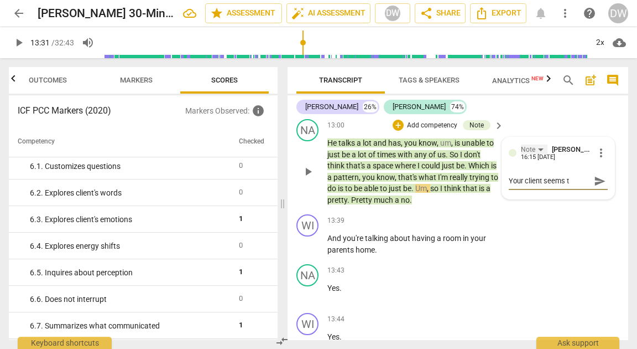
type textarea "Your client seems to"
type textarea "Your client seems to b"
type textarea "Your client seems to be"
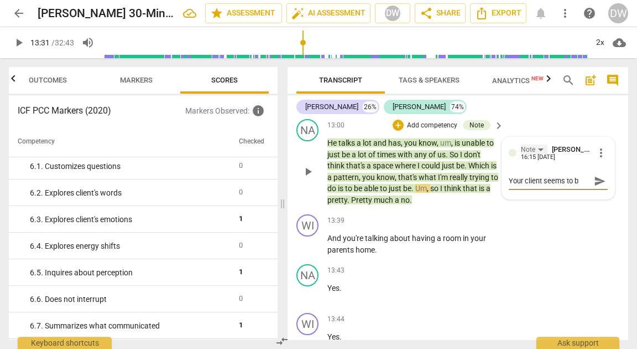
type textarea "Your client seems to be"
type textarea "Your client seems to be d"
type textarea "Your client seems to be de"
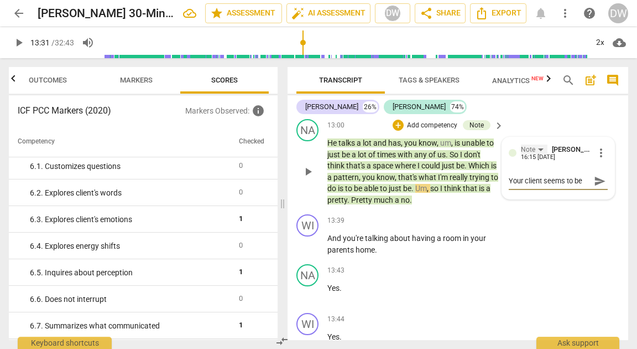
scroll to position [9, 0]
type textarea "Your client seems to be dec"
type textarea "Your client seems to be deci"
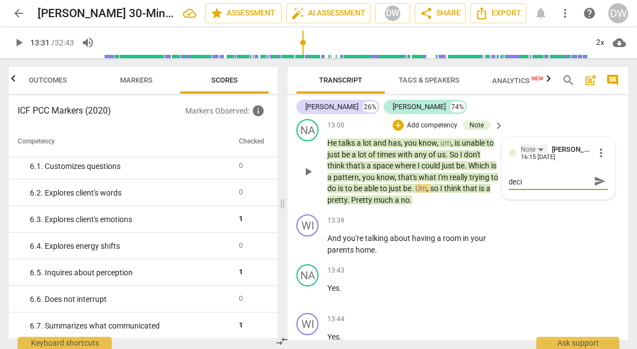
type textarea "Your client seems to be decid"
type textarea "Your client seems to be decidi"
type textarea "Your client seems to be decidin"
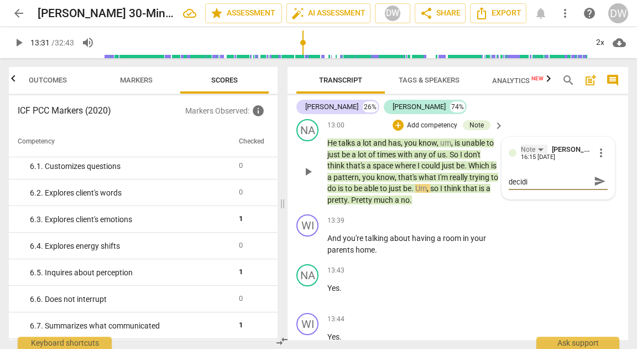
type textarea "Your client seems to be decidin"
type textarea "Your client seems to be deciding"
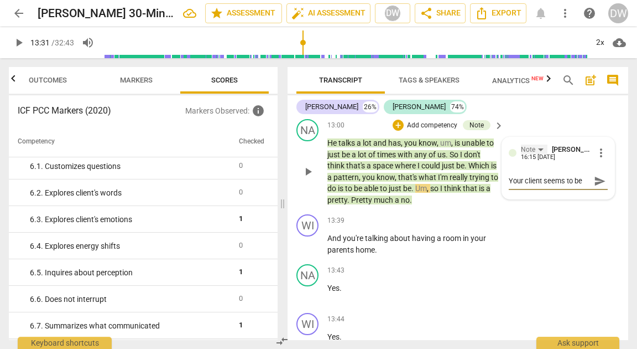
type textarea "Your client seems to be deciding"
type textarea "Your client seems to be deciding b"
type textarea "Your client seems to be deciding be"
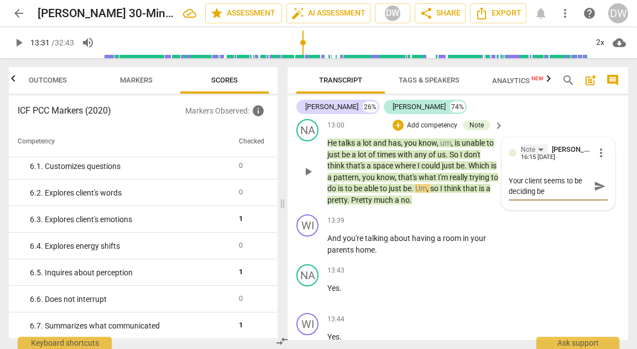
type textarea "Your client seems to be deciding bet"
type textarea "Your client seems to be deciding betw"
type textarea "Your client seems to be deciding betwe"
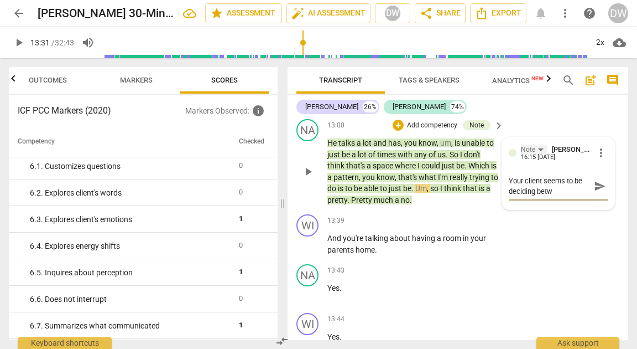
type textarea "Your client seems to be deciding betwe"
type textarea "Your client seems to be deciding betwee"
type textarea "Your client seems to be deciding between"
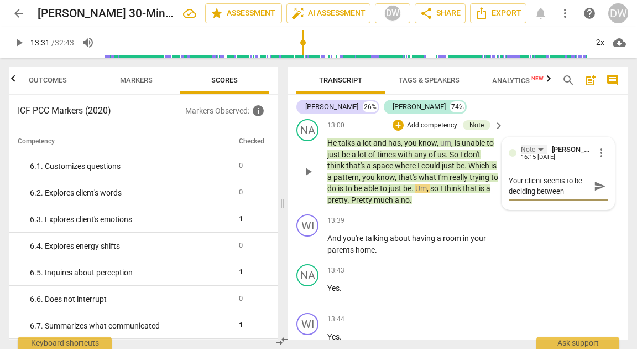
type textarea "Your client seems to be deciding between"
type textarea "Your client seems to be deciding betwee"
type textarea "Your client seems to be deciding betwe"
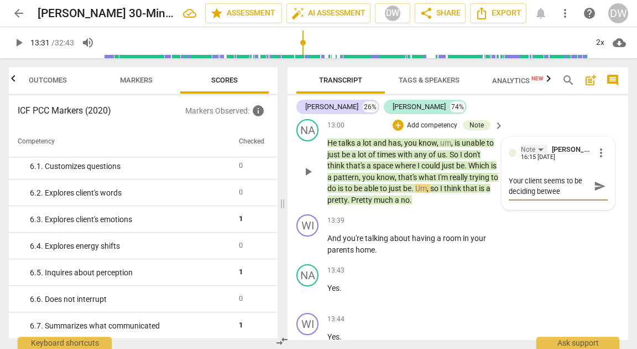
type textarea "Your client seems to be deciding betwe"
type textarea "Your client seems to be deciding betw"
type textarea "Your client seems to be deciding bet"
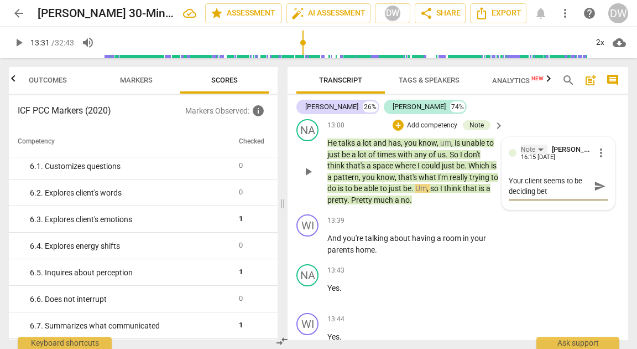
type textarea "Your client seems to be deciding be"
type textarea "Your client seems to be deciding b"
type textarea "Your client seems to be deciding"
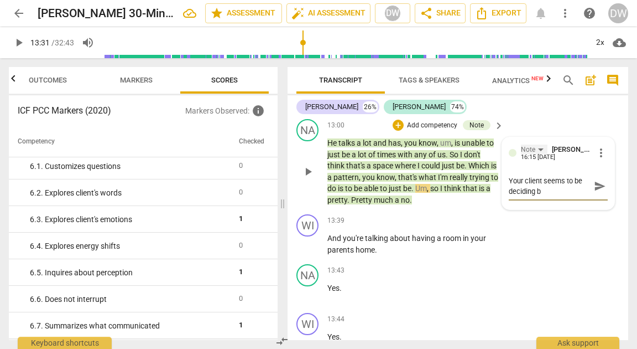
type textarea "Your client seems to be deciding"
click at [514, 196] on textarea "Your client seems to be deciding amongst opt" at bounding box center [549, 185] width 81 height 21
click at [528, 115] on div "WI play_arrow pause 12:57 + Add competency keyboard_arrow_right Um ." at bounding box center [458, 90] width 341 height 49
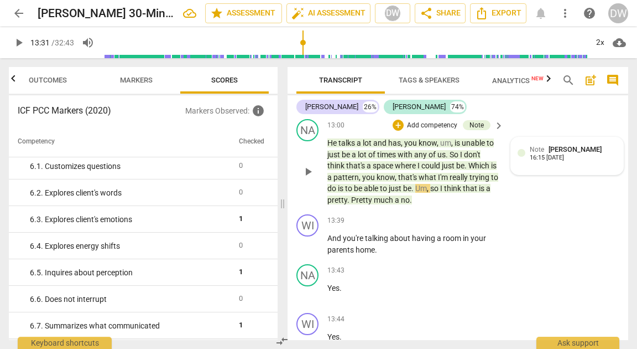
click at [541, 153] on span "Note" at bounding box center [537, 150] width 14 height 8
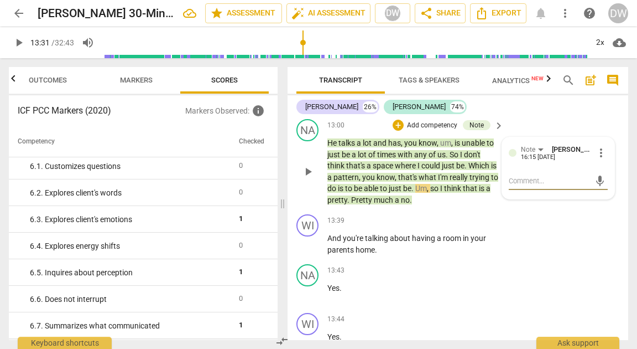
click at [605, 185] on div "Note [PERSON_NAME] 16:15 [DATE] more_vert mic" at bounding box center [558, 167] width 112 height 61
click at [602, 159] on span "more_vert" at bounding box center [601, 152] width 13 height 13
click at [603, 201] on li "Delete" at bounding box center [609, 208] width 38 height 21
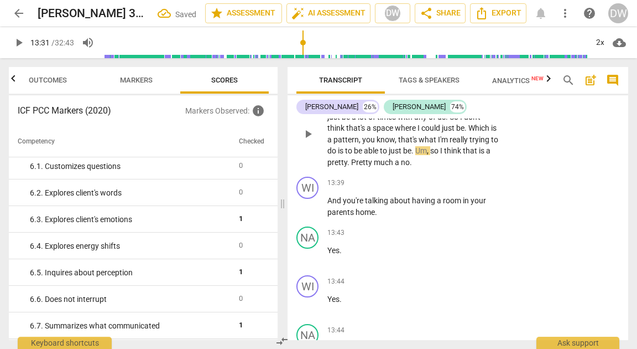
scroll to position [3331, 0]
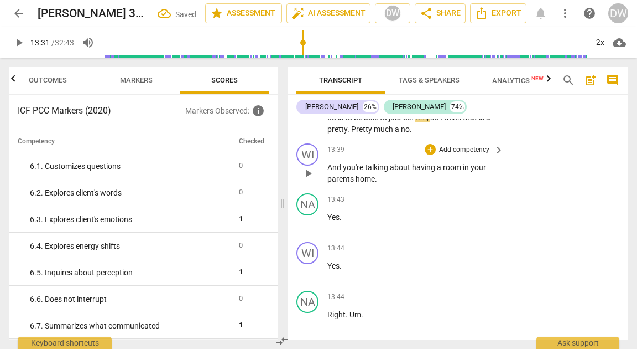
click at [308, 180] on span "play_arrow" at bounding box center [308, 173] width 13 height 13
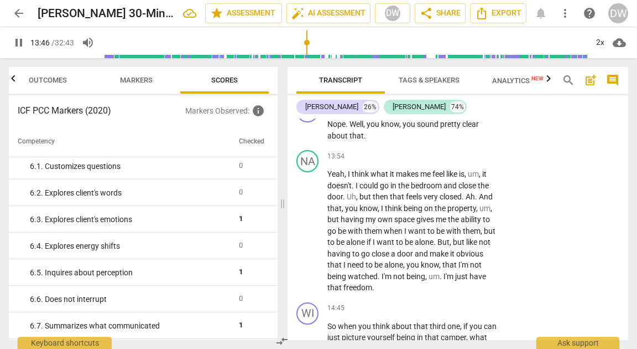
scroll to position [3596, 0]
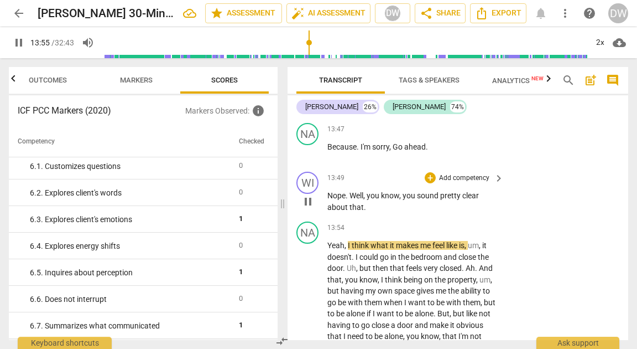
click at [310, 208] on span "pause" at bounding box center [308, 201] width 13 height 13
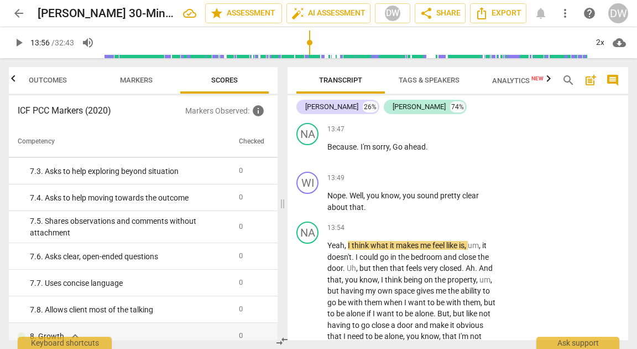
scroll to position [825, 0]
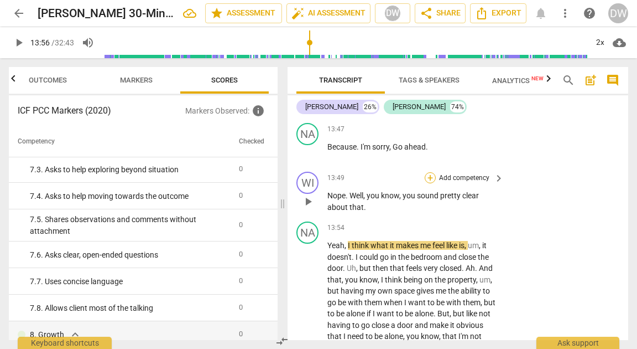
click at [426, 183] on div "+" at bounding box center [430, 177] width 11 height 11
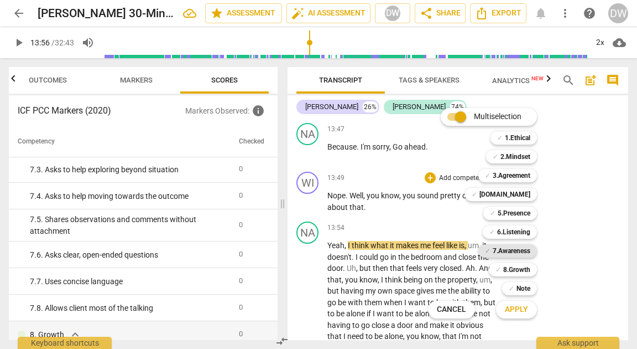
click at [512, 253] on b "7.Awareness" at bounding box center [512, 250] width 38 height 13
click at [516, 307] on span "Apply" at bounding box center [516, 309] width 23 height 11
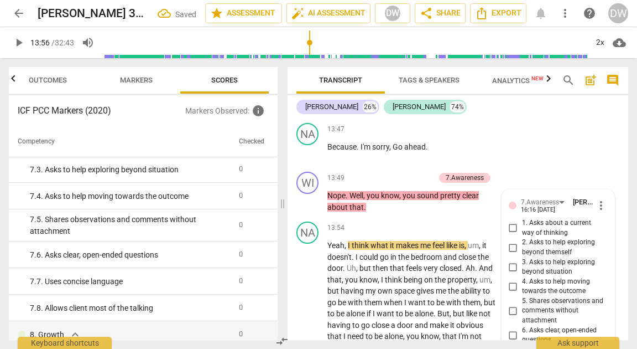
scroll to position [3797, 0]
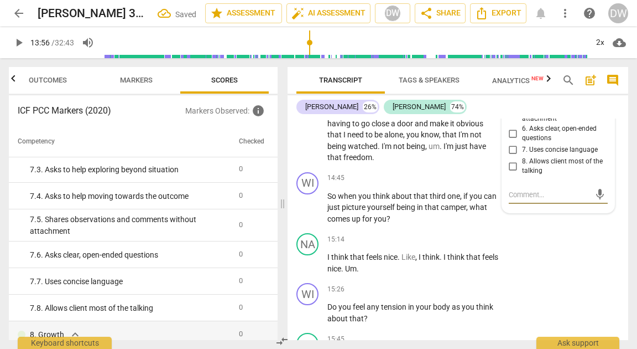
click at [511, 116] on input "5. Shares observations and comments without attachment" at bounding box center [514, 108] width 18 height 13
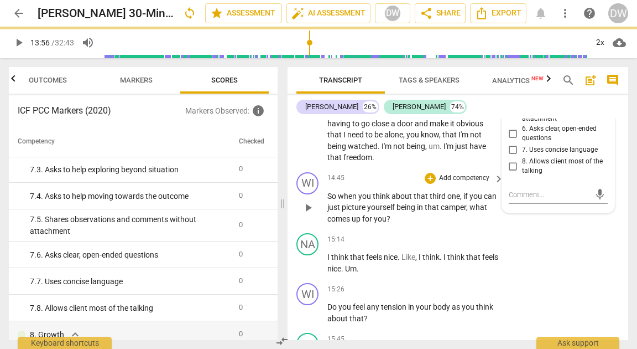
scroll to position [3724, 0]
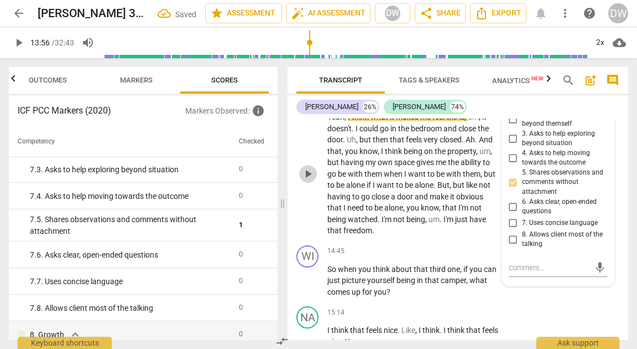
click at [311, 183] on button "play_arrow" at bounding box center [308, 174] width 18 height 18
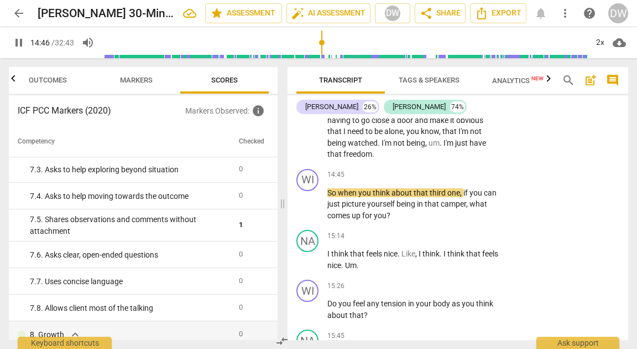
scroll to position [3803, 0]
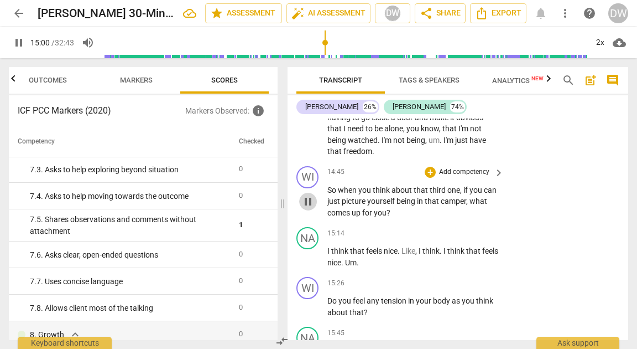
click at [313, 208] on span "pause" at bounding box center [308, 201] width 13 height 13
click at [433, 178] on div "+" at bounding box center [430, 172] width 11 height 11
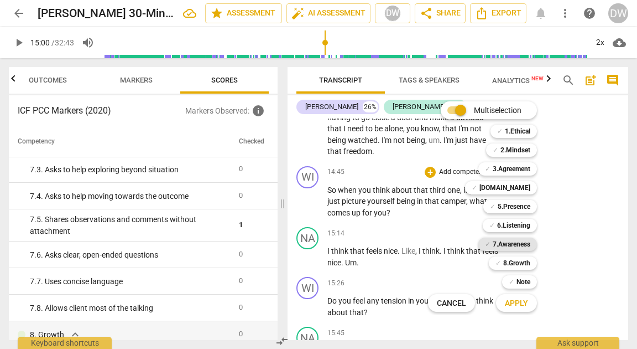
click at [519, 246] on b "7.Awareness" at bounding box center [512, 243] width 38 height 13
click at [518, 305] on span "Apply" at bounding box center [516, 303] width 23 height 11
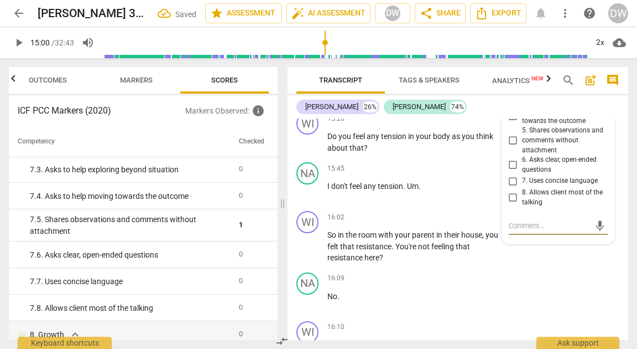
scroll to position [3961, 0]
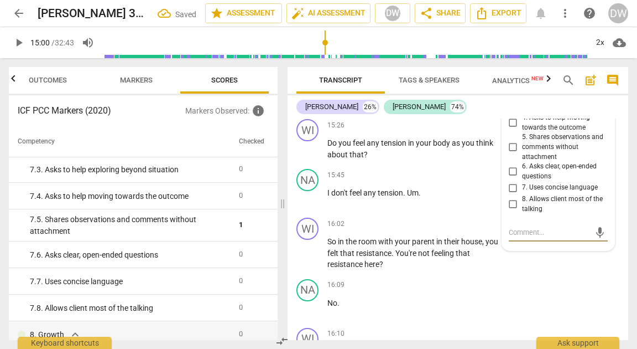
click at [510, 110] on input "3. Asks to help exploring beyond situation" at bounding box center [514, 103] width 18 height 13
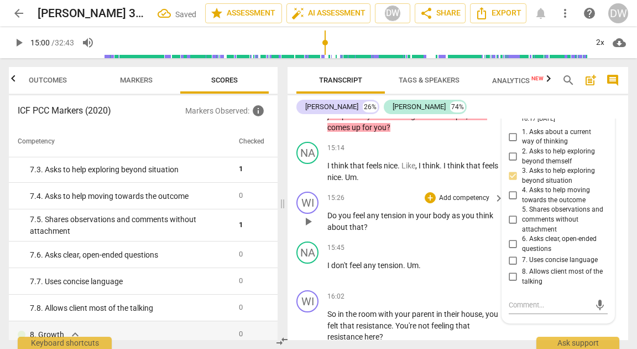
scroll to position [3888, 0]
click at [307, 179] on span "play_arrow" at bounding box center [308, 171] width 13 height 13
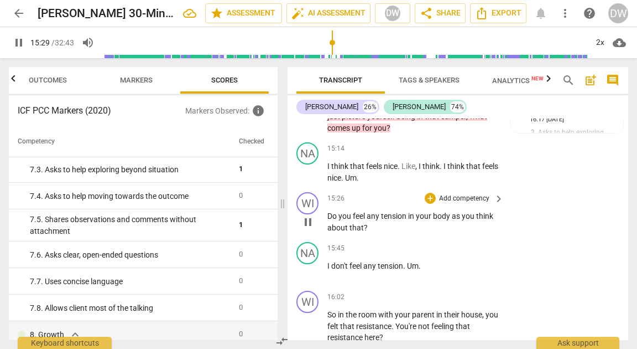
click at [307, 229] on span "pause" at bounding box center [308, 221] width 13 height 13
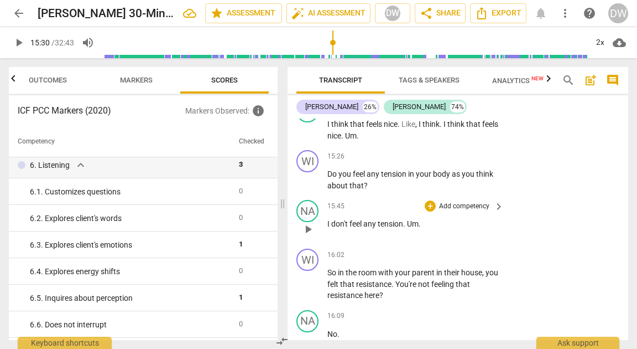
scroll to position [3948, 0]
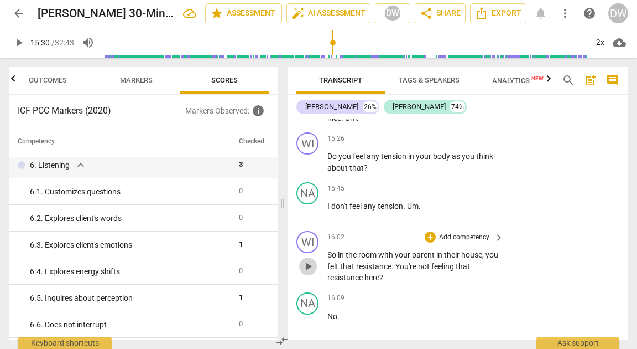
click at [313, 273] on span "play_arrow" at bounding box center [308, 266] width 13 height 13
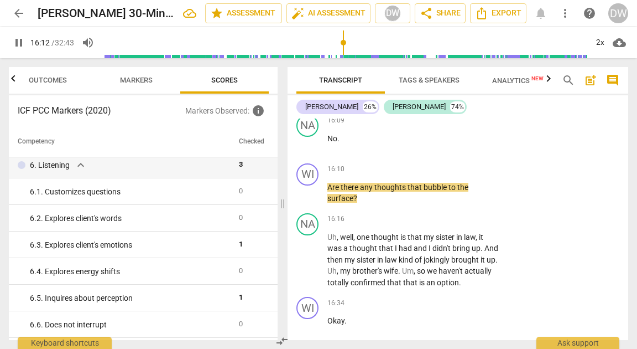
scroll to position [4125, 0]
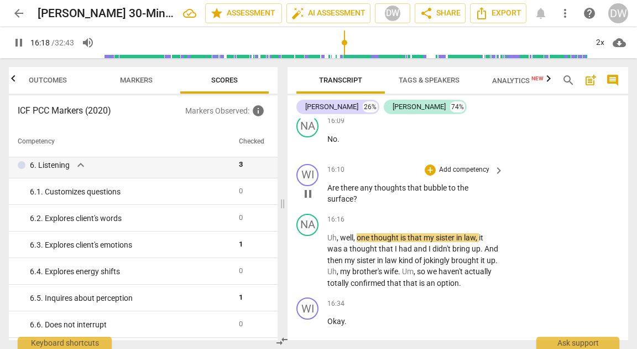
click at [309, 200] on span "pause" at bounding box center [308, 193] width 13 height 13
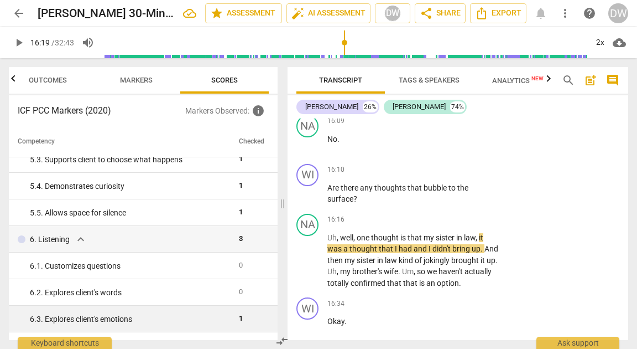
scroll to position [470, 0]
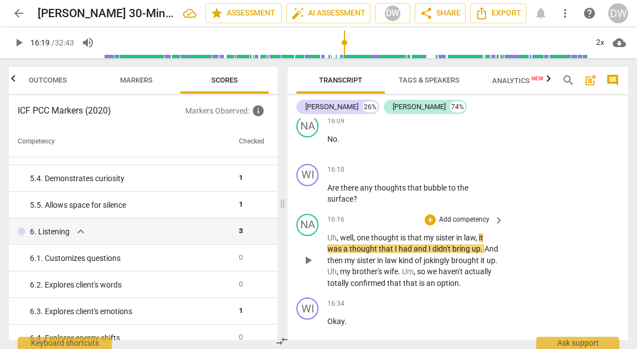
click at [312, 267] on span "play_arrow" at bounding box center [308, 259] width 13 height 13
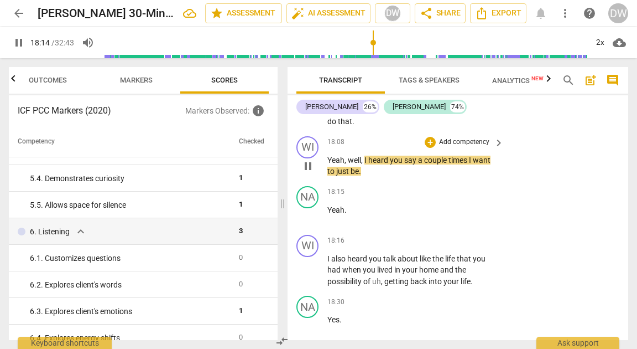
scroll to position [4752, 0]
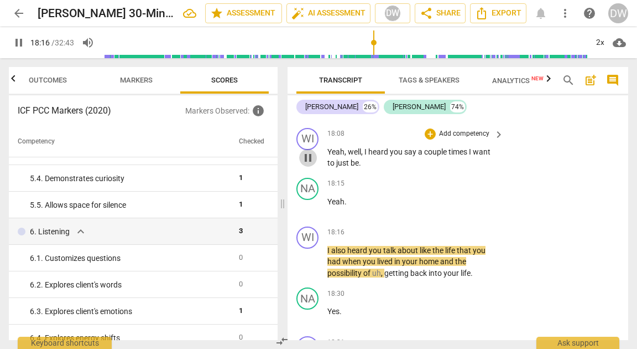
click at [310, 164] on span "pause" at bounding box center [308, 157] width 13 height 13
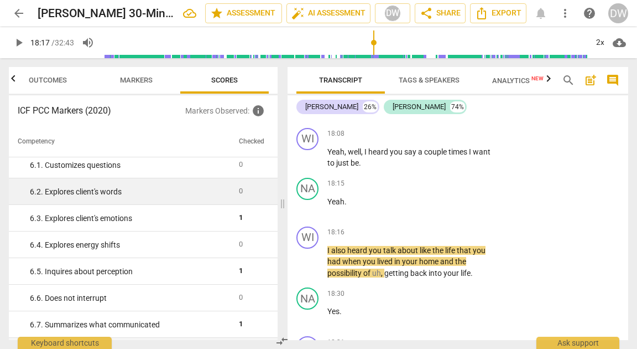
scroll to position [578, 0]
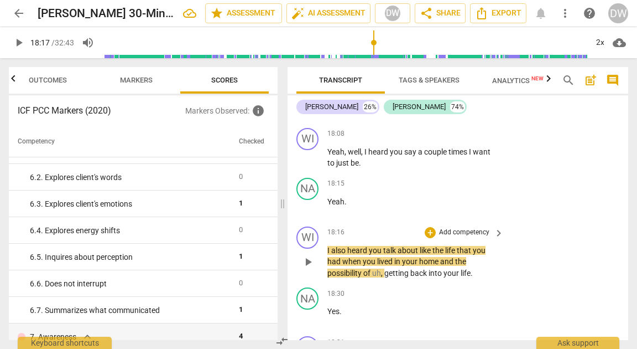
click at [312, 268] on span "play_arrow" at bounding box center [308, 261] width 13 height 13
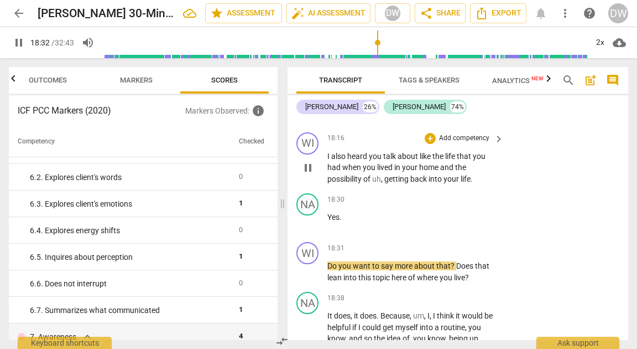
scroll to position [4926, 0]
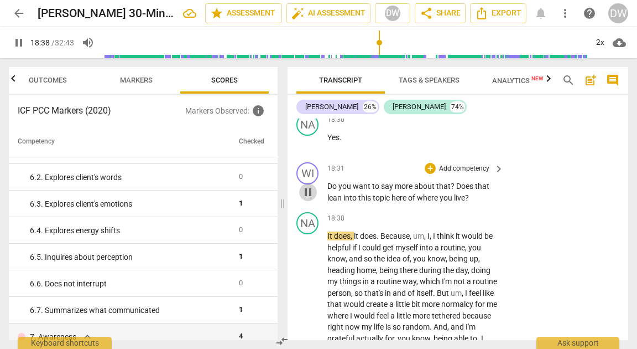
click at [307, 199] on span "pause" at bounding box center [308, 191] width 13 height 13
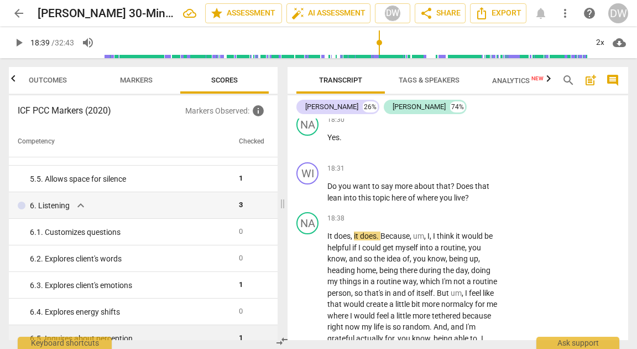
scroll to position [448, 0]
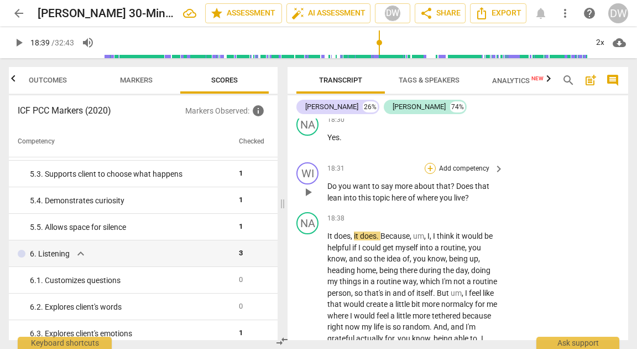
click at [431, 174] on div "+" at bounding box center [430, 168] width 11 height 11
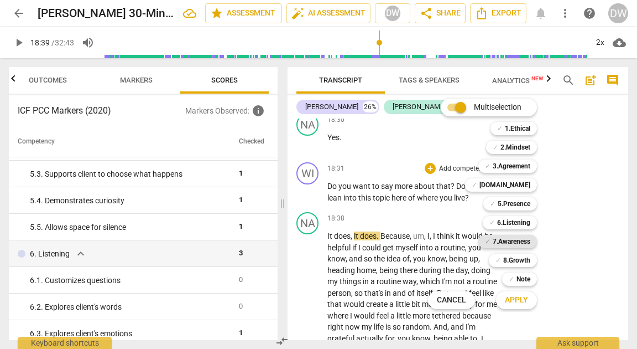
click at [513, 245] on b "7.Awareness" at bounding box center [512, 241] width 38 height 13
click at [513, 297] on span "Apply" at bounding box center [516, 299] width 23 height 11
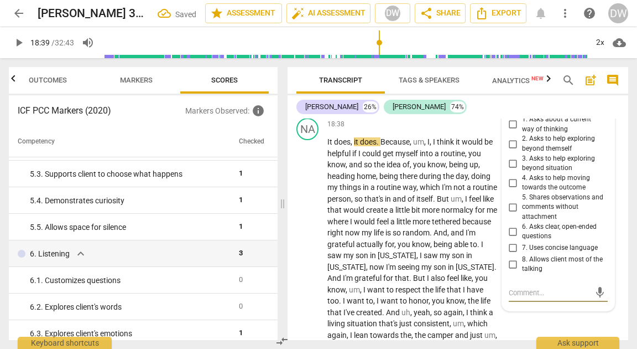
scroll to position [5020, 0]
click at [543, 105] on div "7.Awareness" at bounding box center [540, 99] width 38 height 11
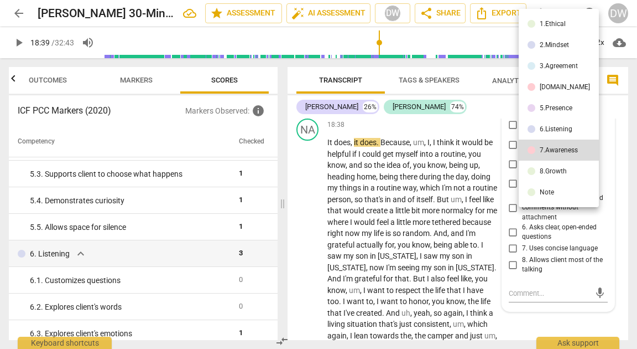
click at [543, 133] on li "6.Listening" at bounding box center [559, 128] width 80 height 21
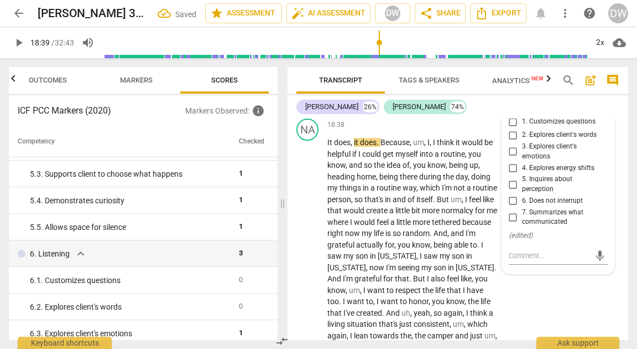
click at [514, 128] on input "1. Customizes questions" at bounding box center [514, 121] width 18 height 13
click at [310, 263] on span "play_arrow" at bounding box center [308, 256] width 13 height 13
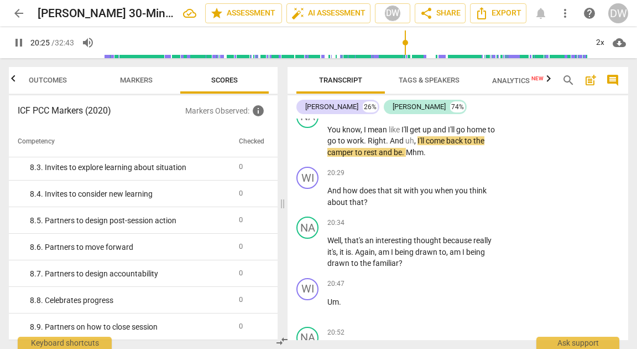
scroll to position [5348, 0]
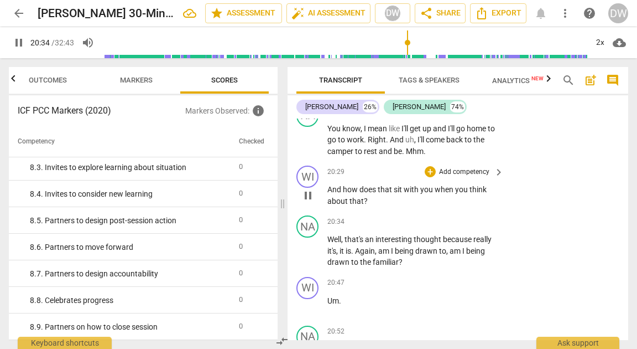
click at [312, 202] on span "pause" at bounding box center [308, 195] width 13 height 13
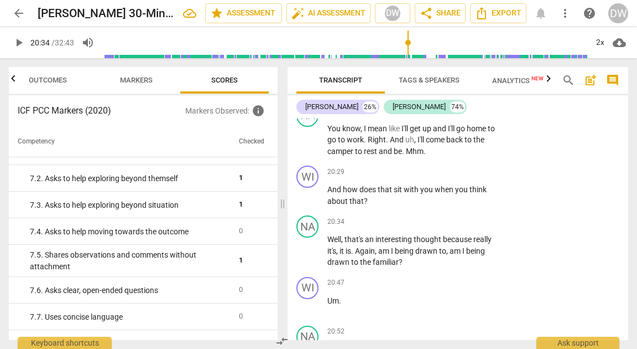
scroll to position [789, 0]
click at [427, 177] on div "+" at bounding box center [430, 171] width 11 height 11
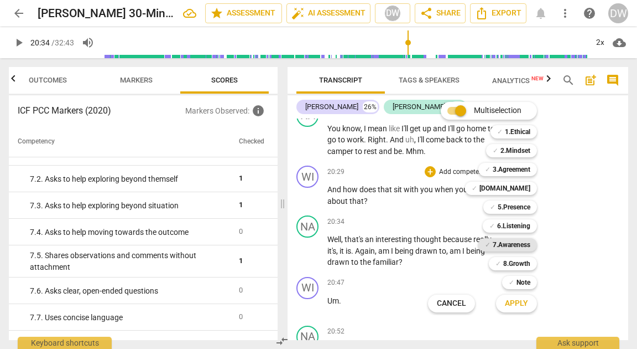
click at [518, 243] on b "7.Awareness" at bounding box center [512, 244] width 38 height 13
click at [518, 306] on span "Apply" at bounding box center [516, 303] width 23 height 11
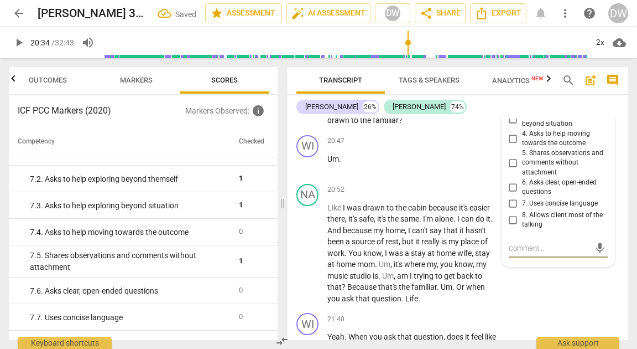
scroll to position [5487, 0]
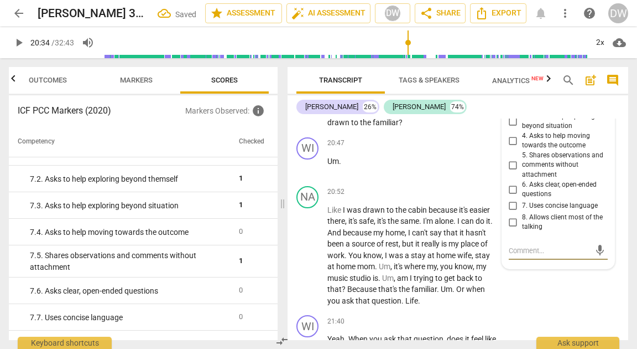
click at [512, 147] on input "4. Asks to help moving towards the outcome" at bounding box center [514, 140] width 18 height 13
click at [512, 212] on input "7. Uses concise language" at bounding box center [514, 205] width 18 height 13
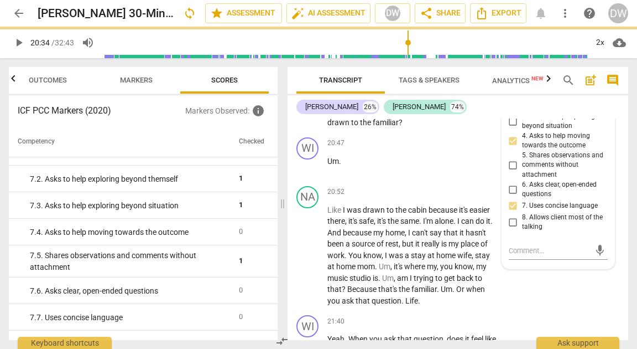
click at [512, 229] on input "8. Allows client most of the talking" at bounding box center [514, 221] width 18 height 13
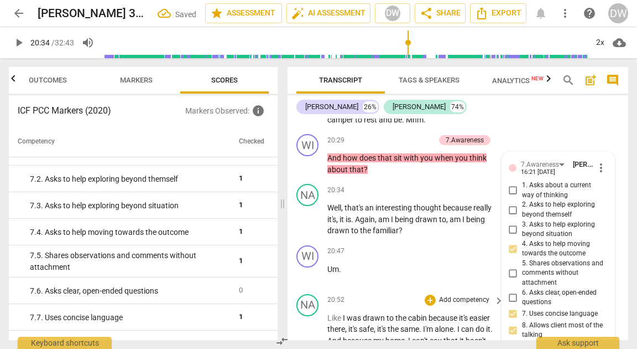
scroll to position [5379, 0]
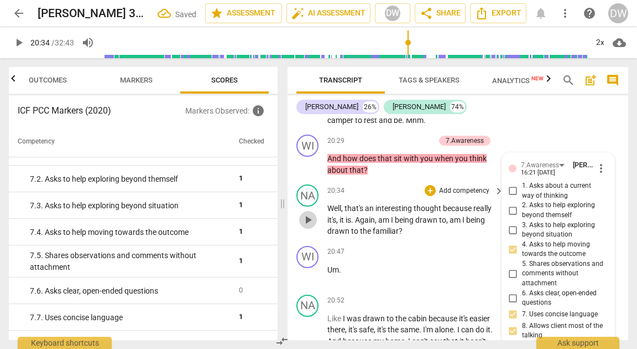
click at [307, 226] on span "play_arrow" at bounding box center [308, 219] width 13 height 13
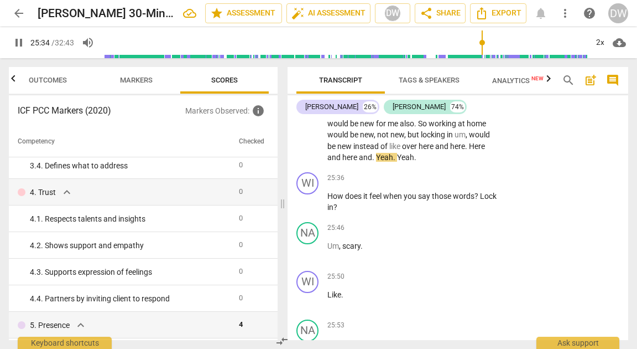
scroll to position [6138, 0]
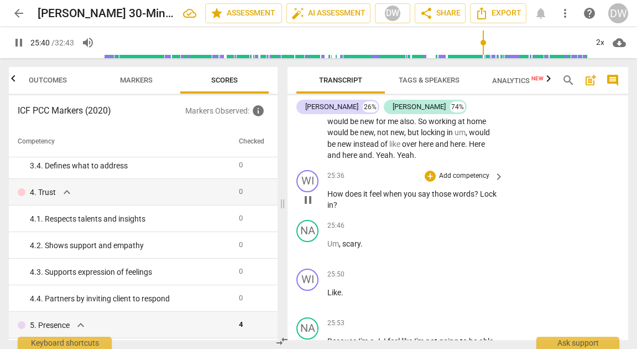
click at [312, 206] on span "pause" at bounding box center [308, 199] width 13 height 13
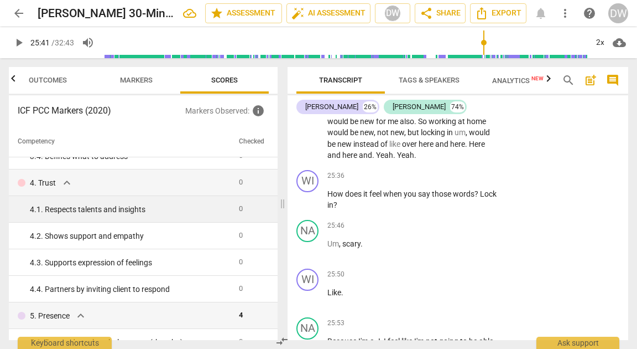
scroll to position [226, 0]
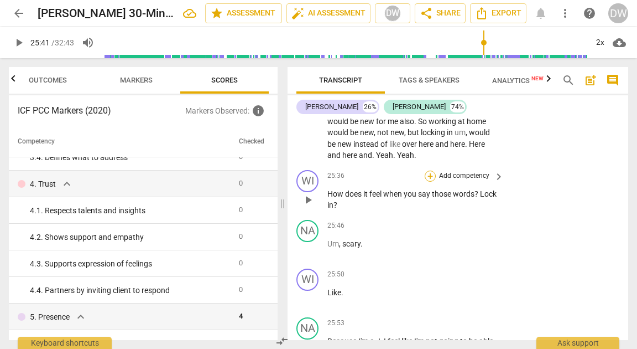
click at [427, 182] on div "+" at bounding box center [430, 175] width 11 height 11
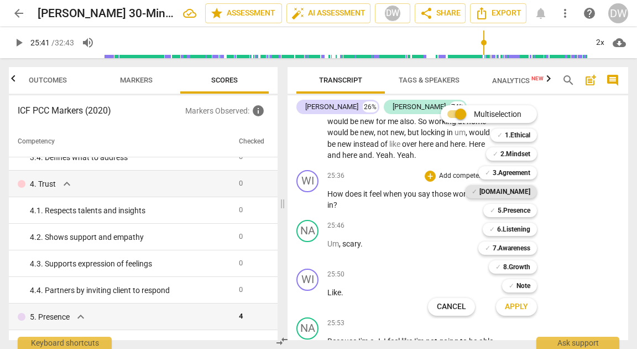
click at [521, 193] on b "[DOMAIN_NAME]" at bounding box center [505, 191] width 51 height 13
click at [519, 315] on button "Apply" at bounding box center [516, 307] width 41 height 20
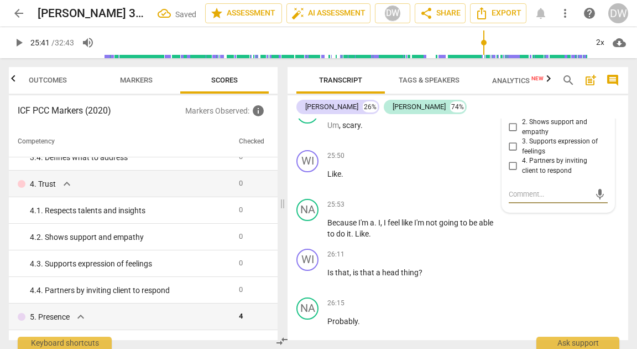
scroll to position [6235, 0]
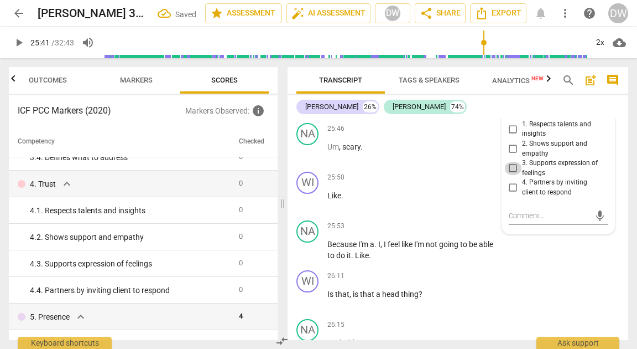
click at [510, 175] on input "3. Supports expression of feelings" at bounding box center [514, 168] width 18 height 13
click at [304, 208] on span "play_arrow" at bounding box center [308, 200] width 13 height 13
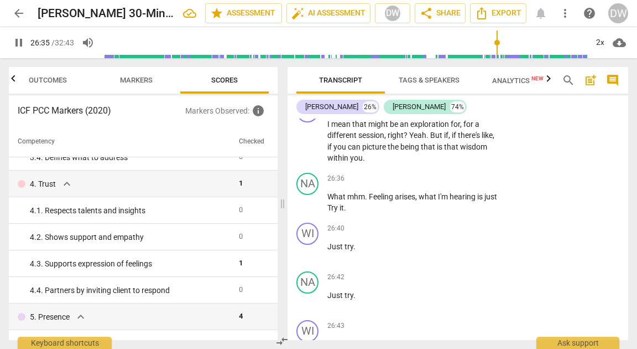
scroll to position [6506, 0]
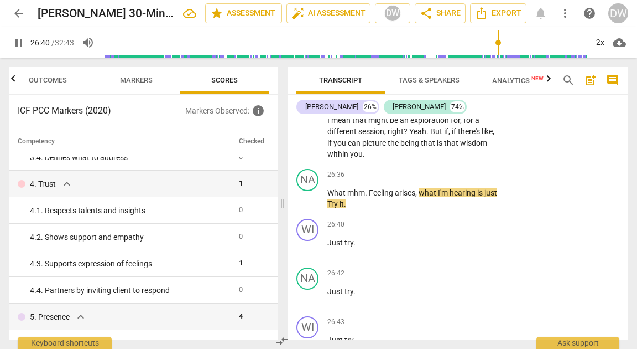
click at [304, 205] on span "pause" at bounding box center [308, 198] width 13 height 13
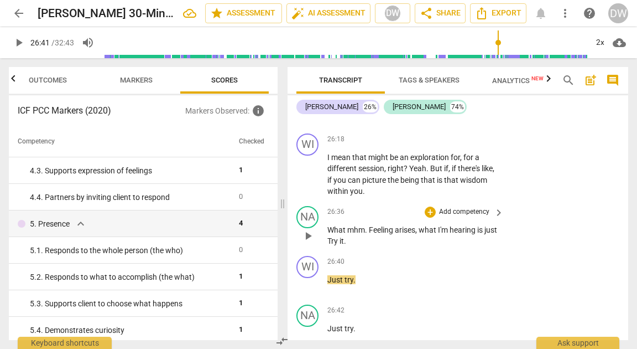
scroll to position [6450, 0]
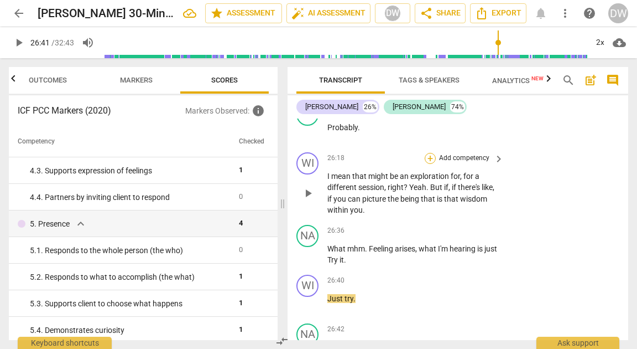
click at [431, 164] on div "+" at bounding box center [430, 158] width 11 height 11
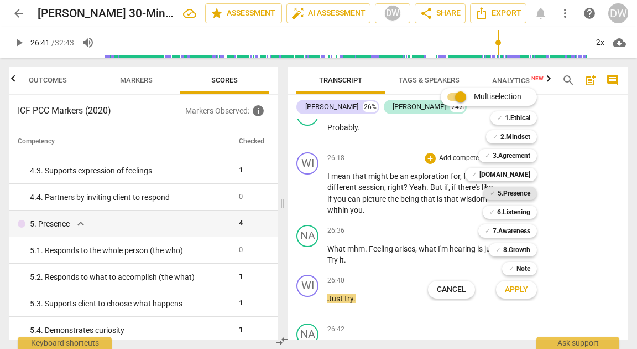
click at [514, 191] on b "5.Presence" at bounding box center [514, 192] width 33 height 13
click at [528, 289] on button "Apply" at bounding box center [516, 289] width 41 height 20
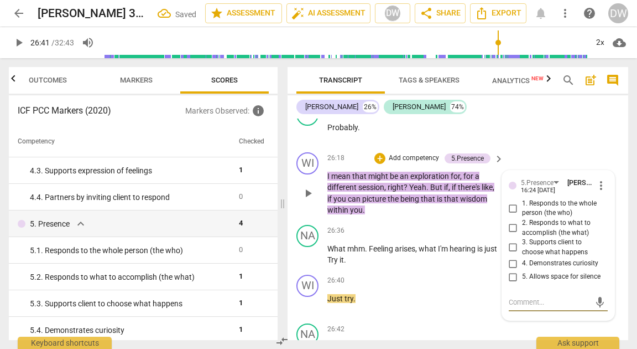
scroll to position [6451, 0]
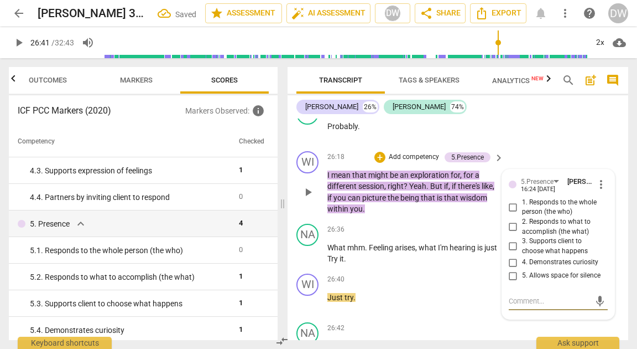
click at [513, 214] on input "1. Responds to the whole person (the who)" at bounding box center [514, 206] width 18 height 13
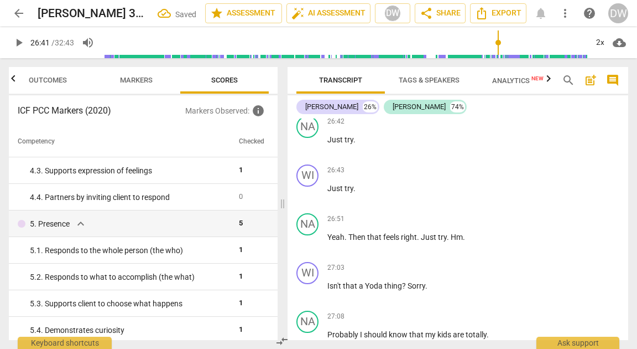
scroll to position [6668, 0]
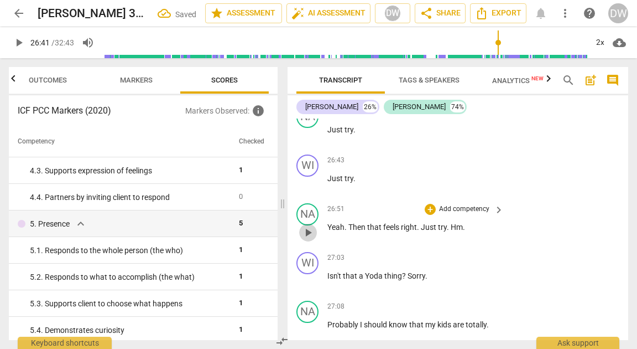
click at [306, 239] on span "play_arrow" at bounding box center [308, 232] width 13 height 13
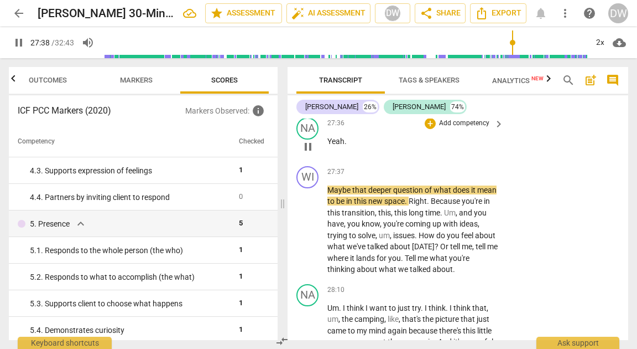
scroll to position [7187, 0]
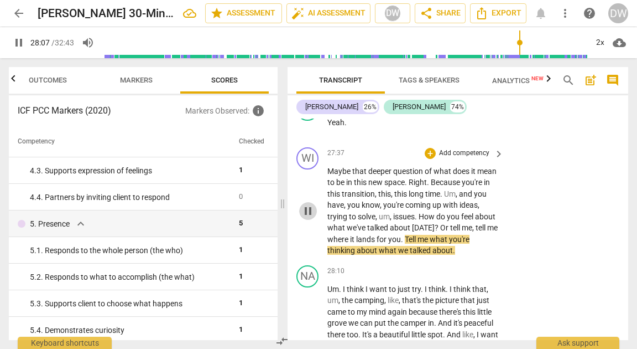
click at [305, 217] on span "pause" at bounding box center [308, 210] width 13 height 13
click at [431, 159] on div "+" at bounding box center [430, 153] width 11 height 11
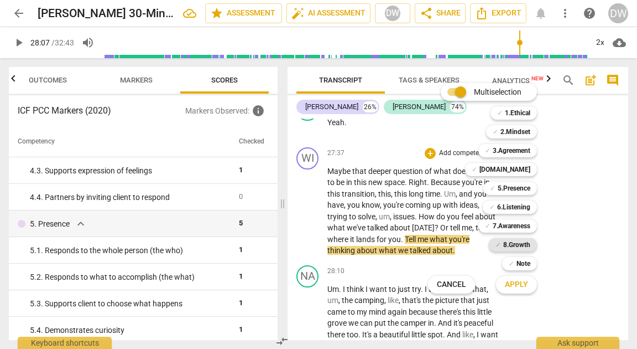
click at [515, 248] on b "8.Growth" at bounding box center [517, 244] width 27 height 13
click at [514, 287] on span "Apply" at bounding box center [516, 284] width 23 height 11
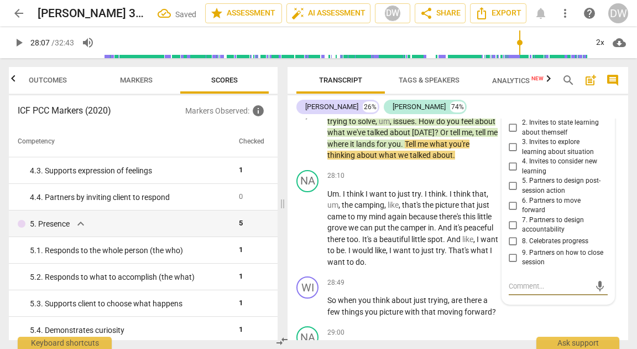
scroll to position [7266, 0]
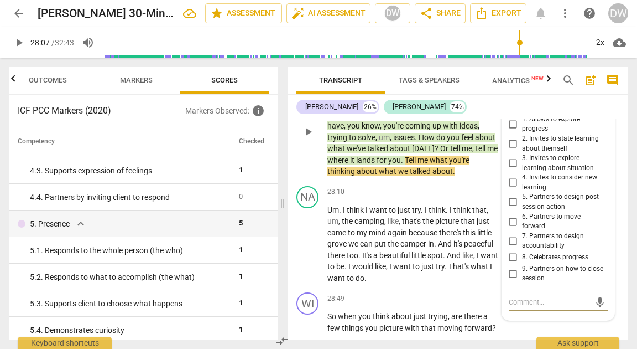
click at [509, 131] on input "1. Allows to explore progress" at bounding box center [514, 123] width 18 height 13
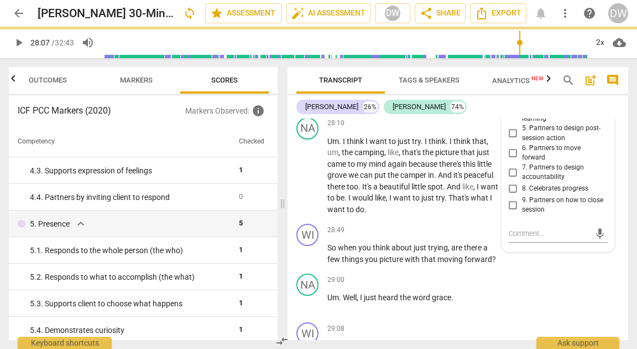
scroll to position [7337, 0]
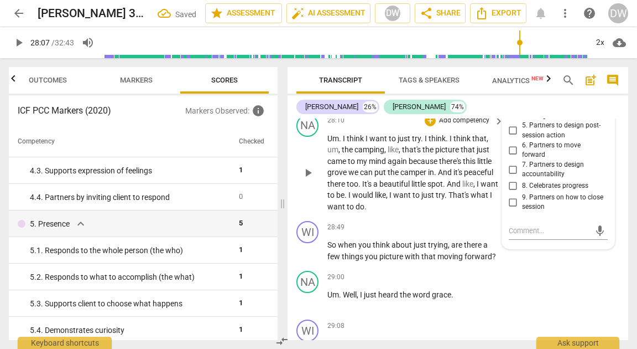
click at [302, 179] on span "play_arrow" at bounding box center [308, 172] width 13 height 13
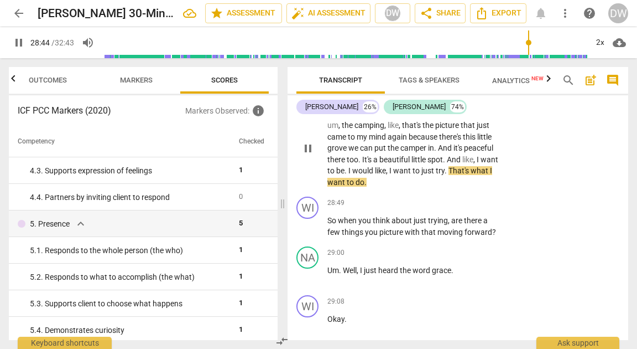
scroll to position [7404, 0]
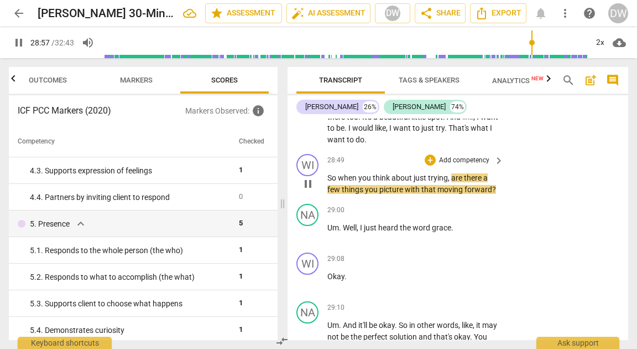
click at [309, 190] on span "pause" at bounding box center [308, 183] width 13 height 13
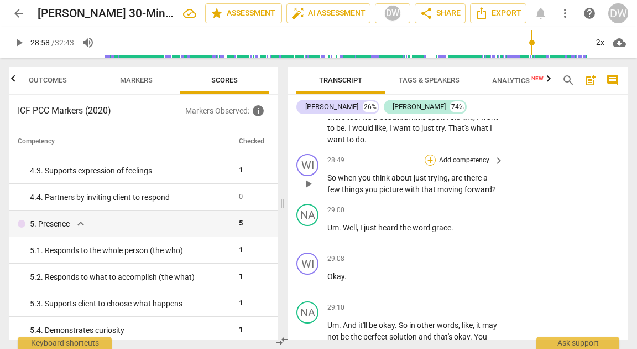
click at [431, 165] on div "+" at bounding box center [430, 159] width 11 height 11
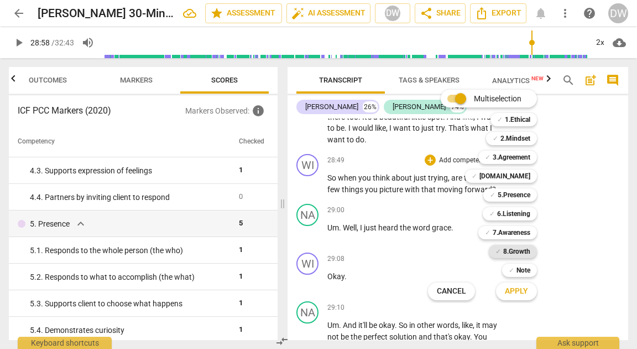
click at [516, 252] on b "8.Growth" at bounding box center [517, 251] width 27 height 13
click at [520, 293] on span "Apply" at bounding box center [516, 291] width 23 height 11
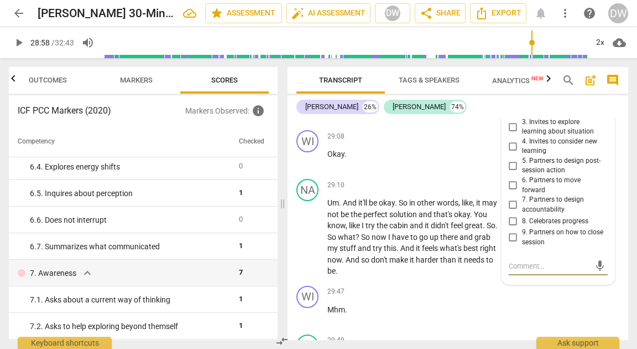
scroll to position [7506, 0]
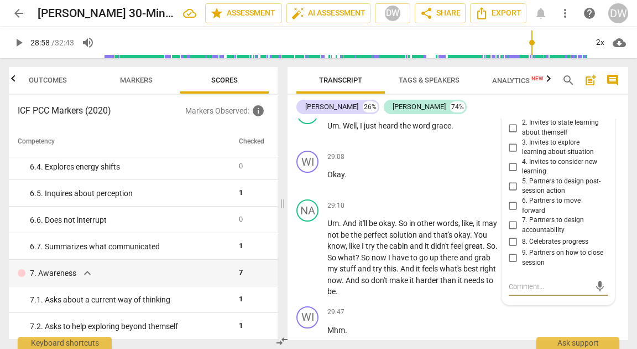
click at [511, 173] on input "4. Invites to consider new learning" at bounding box center [514, 166] width 18 height 13
click at [305, 138] on span "play_arrow" at bounding box center [308, 131] width 13 height 13
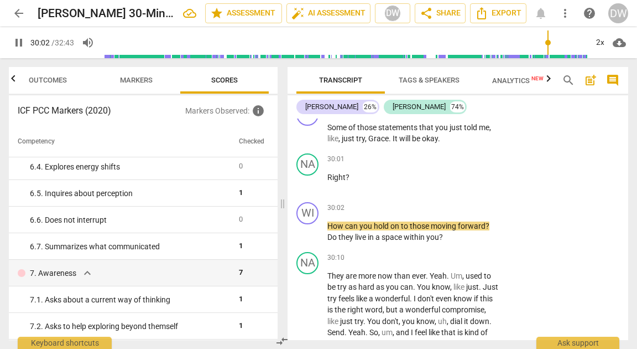
scroll to position [7903, 0]
click at [312, 239] on span "pause" at bounding box center [308, 231] width 13 height 13
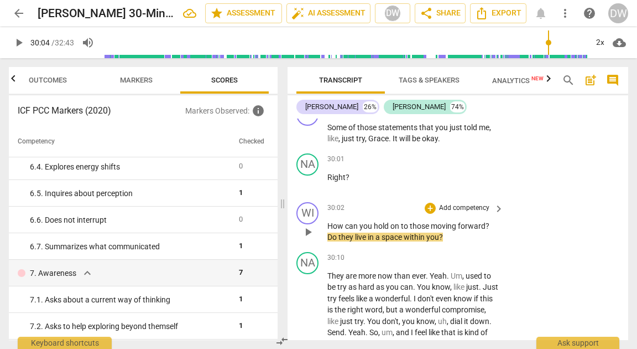
click at [434, 214] on div "+ Add competency" at bounding box center [458, 208] width 66 height 11
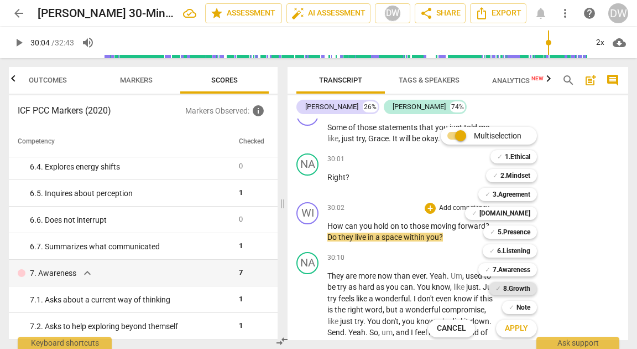
click at [507, 293] on b "8.Growth" at bounding box center [517, 288] width 27 height 13
click at [511, 328] on span "Apply" at bounding box center [516, 328] width 23 height 11
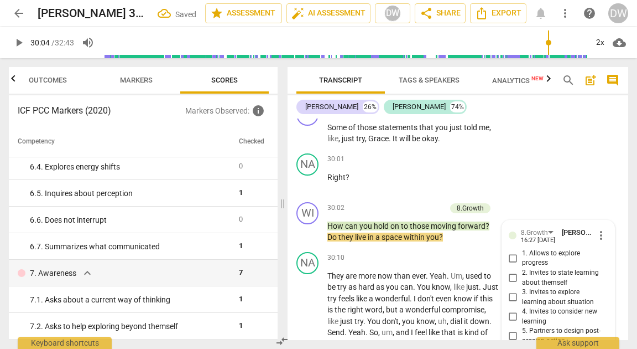
scroll to position [8145, 0]
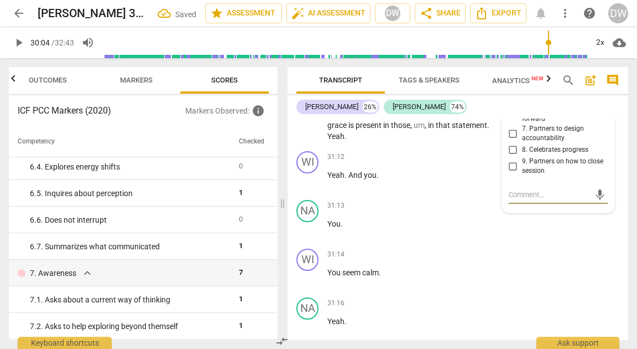
click at [509, 121] on input "6. Partners to move forward" at bounding box center [514, 113] width 18 height 13
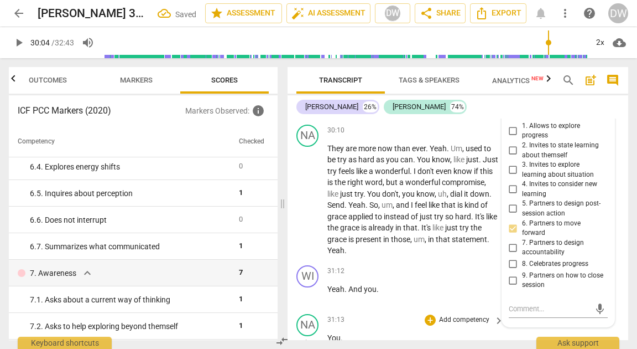
scroll to position [8030, 0]
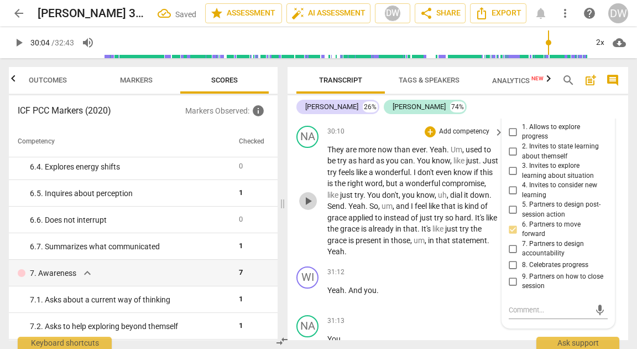
click at [307, 208] on span "play_arrow" at bounding box center [308, 200] width 13 height 13
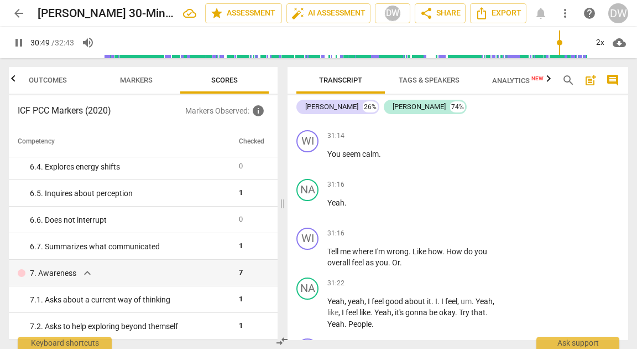
scroll to position [8269, 0]
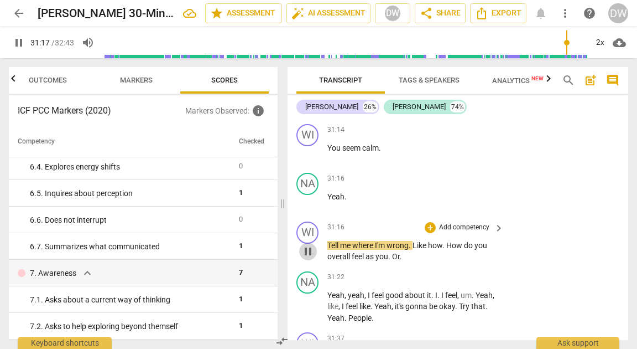
click at [313, 258] on span "pause" at bounding box center [308, 251] width 13 height 13
click at [427, 233] on div "+" at bounding box center [430, 227] width 11 height 11
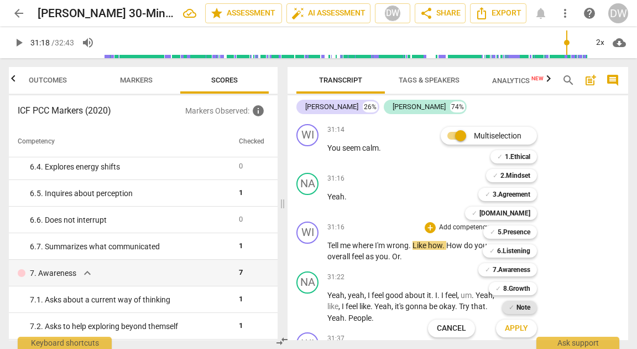
click at [524, 309] on b "Note" at bounding box center [524, 306] width 14 height 13
click at [524, 328] on span "Apply" at bounding box center [516, 328] width 23 height 11
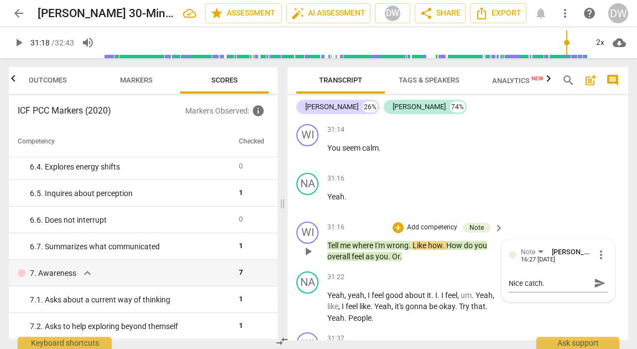
click at [429, 232] on p "Add competency" at bounding box center [432, 227] width 53 height 10
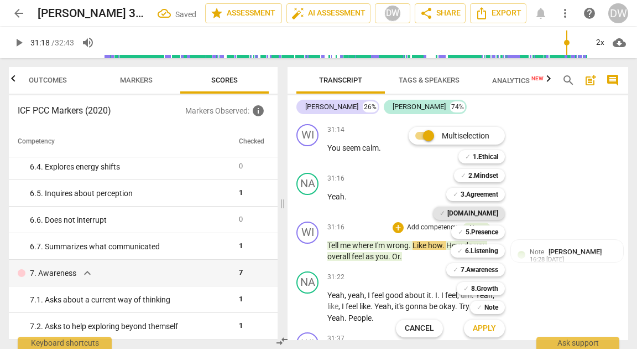
click at [493, 217] on b "[DOMAIN_NAME]" at bounding box center [473, 212] width 51 height 13
click at [483, 329] on span "Apply" at bounding box center [484, 328] width 23 height 11
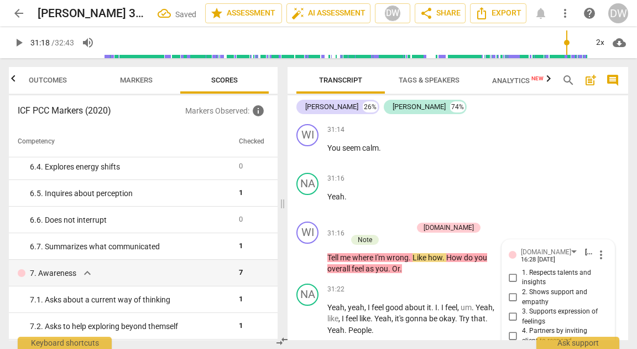
scroll to position [8439, 0]
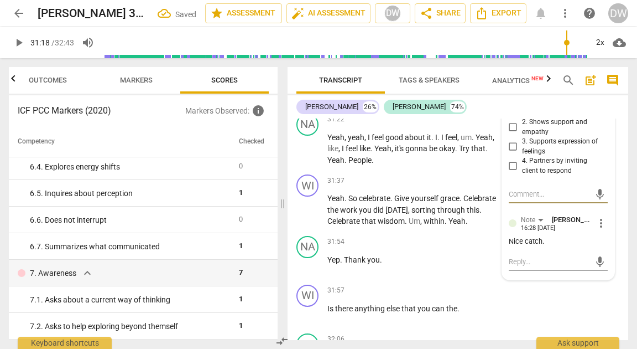
click at [512, 173] on input "4. Partners by inviting client to respond" at bounding box center [514, 165] width 18 height 13
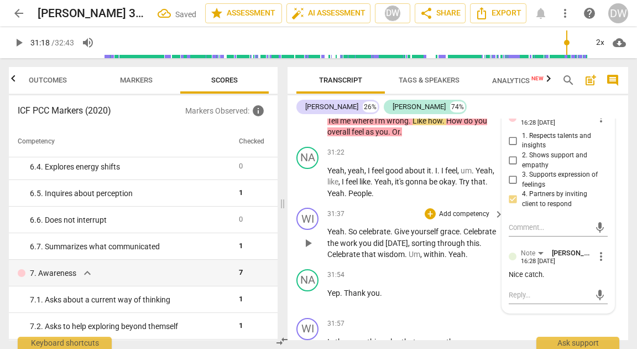
scroll to position [8385, 0]
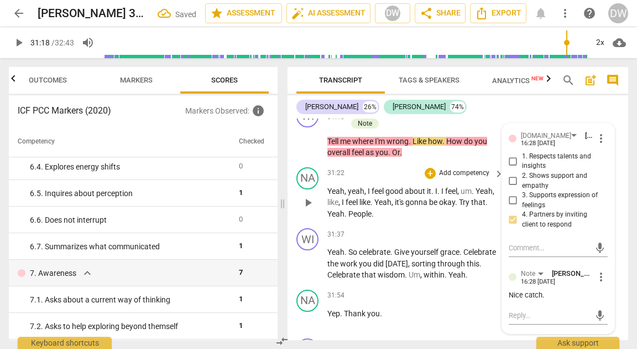
click at [295, 221] on div "NA play_arrow pause 31:22 + Add competency keyboard_arrow_right Yeah , yeah , I…" at bounding box center [458, 193] width 341 height 61
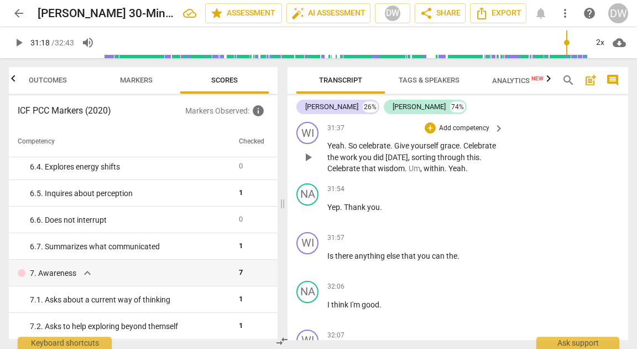
scroll to position [8490, 0]
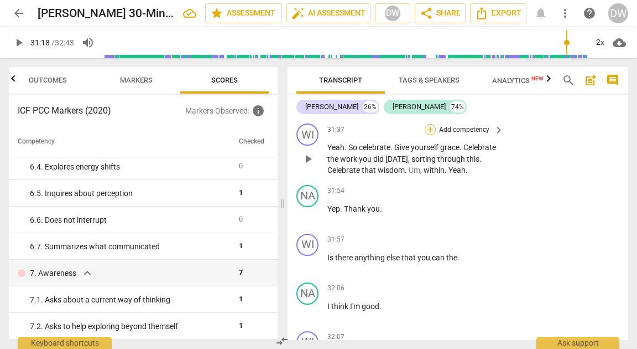
click at [432, 135] on div "+" at bounding box center [430, 129] width 11 height 11
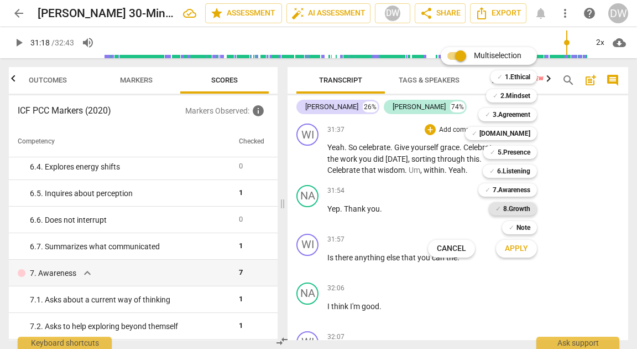
click at [516, 208] on b "8.Growth" at bounding box center [517, 208] width 27 height 13
click at [516, 253] on span "Apply" at bounding box center [516, 248] width 23 height 11
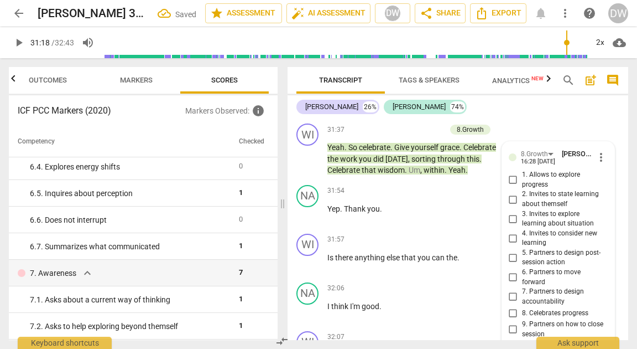
scroll to position [8641, 0]
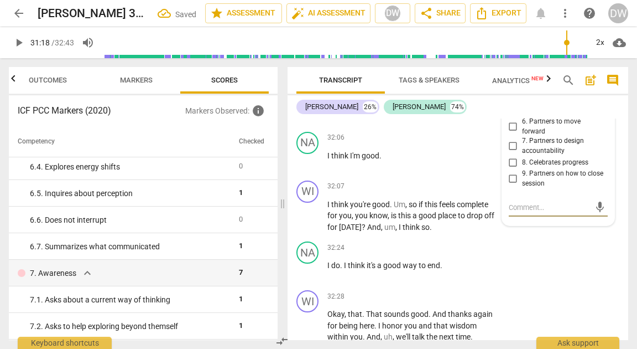
click at [512, 169] on input "8. Celebrates progress" at bounding box center [514, 162] width 18 height 13
click at [305, 222] on span "play_arrow" at bounding box center [308, 215] width 13 height 13
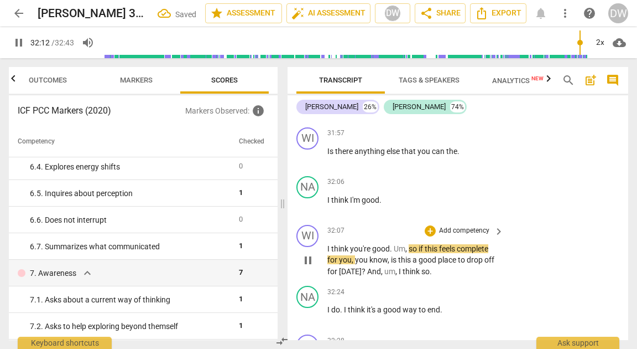
scroll to position [8543, 0]
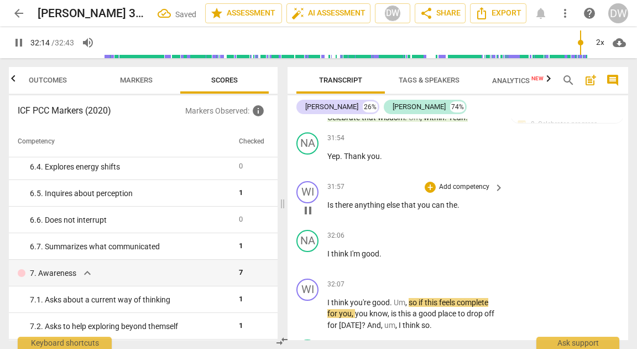
click at [306, 217] on span "pause" at bounding box center [308, 210] width 13 height 13
click at [427, 193] on div "+" at bounding box center [430, 187] width 11 height 11
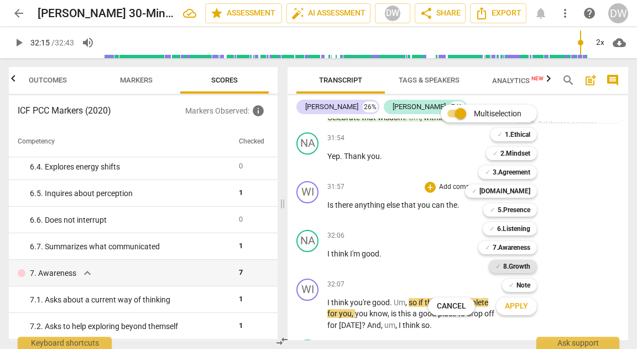
click at [505, 263] on b "8.Growth" at bounding box center [517, 266] width 27 height 13
click at [513, 304] on span "Apply" at bounding box center [516, 305] width 23 height 11
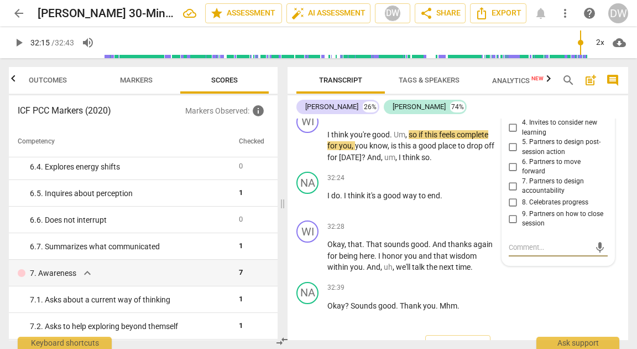
scroll to position [8709, 0]
click at [509, 226] on input "9. Partners on how to close session" at bounding box center [514, 219] width 18 height 13
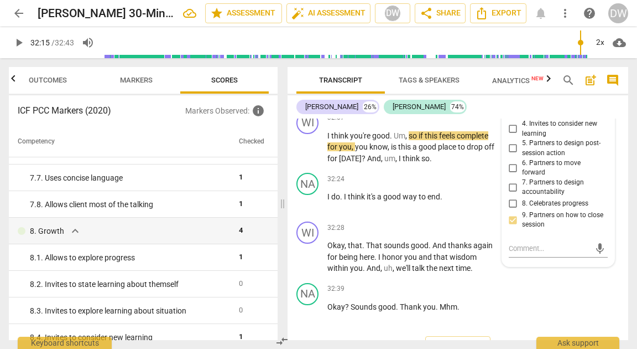
scroll to position [1071, 0]
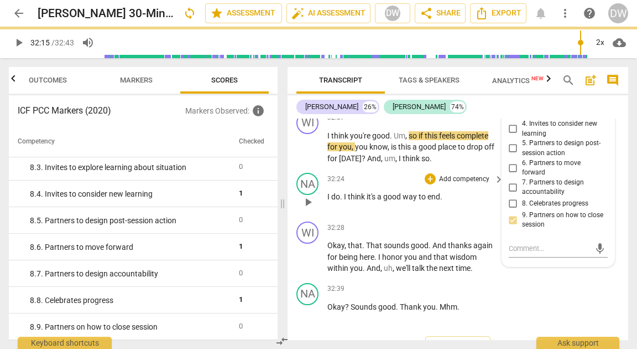
click at [310, 209] on span "play_arrow" at bounding box center [308, 201] width 13 height 13
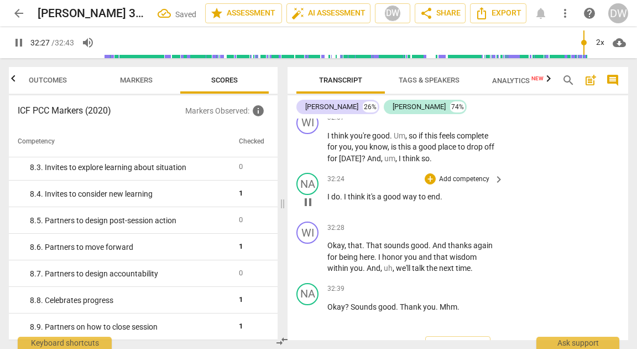
scroll to position [8760, 0]
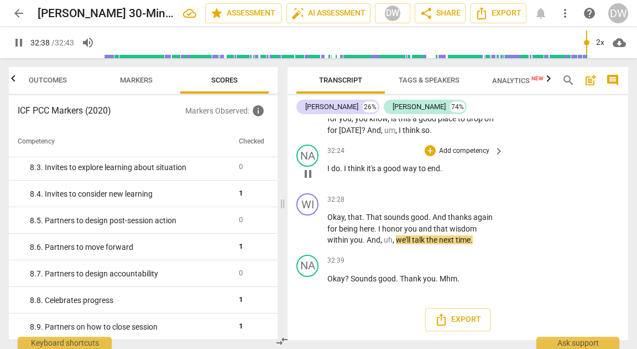
click at [310, 223] on span "pause" at bounding box center [308, 228] width 13 height 13
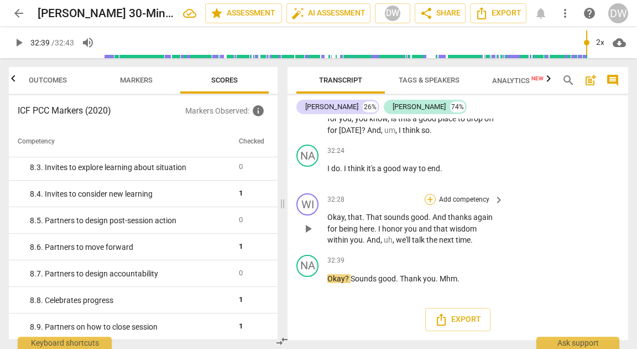
click at [432, 196] on div "+" at bounding box center [430, 199] width 11 height 11
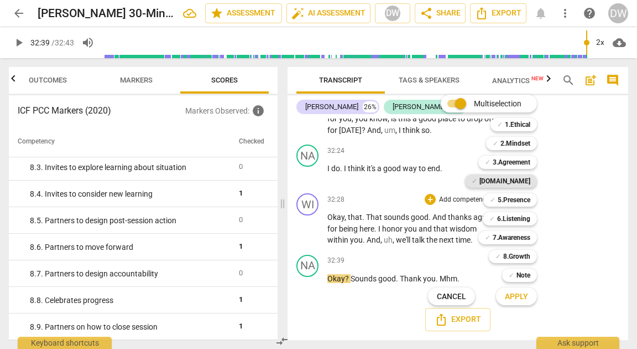
click at [478, 182] on span "✓" at bounding box center [475, 180] width 6 height 13
click at [531, 298] on button "Apply" at bounding box center [516, 296] width 41 height 20
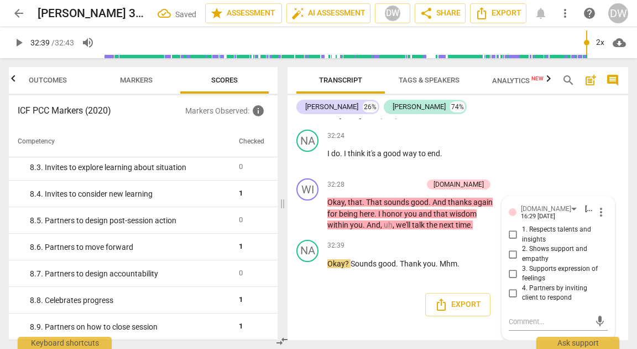
scroll to position [8761, 0]
click at [512, 241] on input "1. Respects talents and insights" at bounding box center [514, 234] width 18 height 13
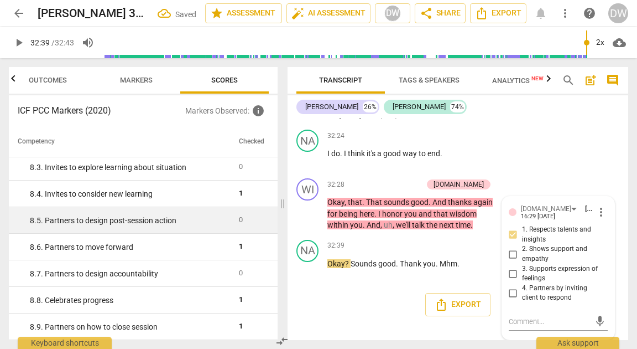
click at [235, 217] on td "0" at bounding box center [252, 220] width 34 height 27
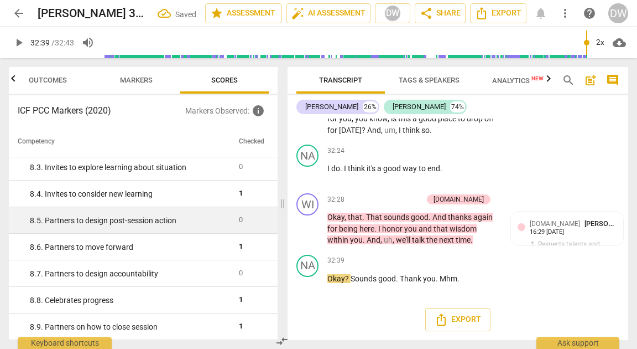
scroll to position [8760, 0]
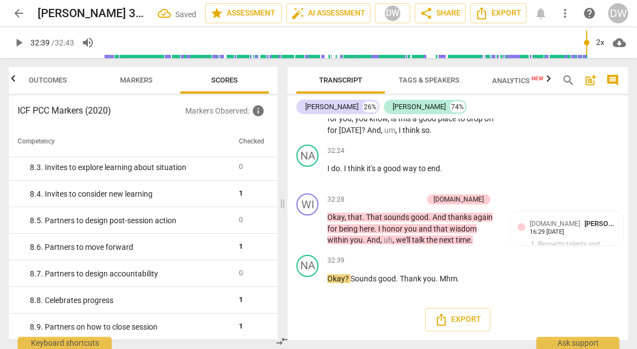
click at [57, 81] on span "Outcomes" at bounding box center [48, 80] width 38 height 8
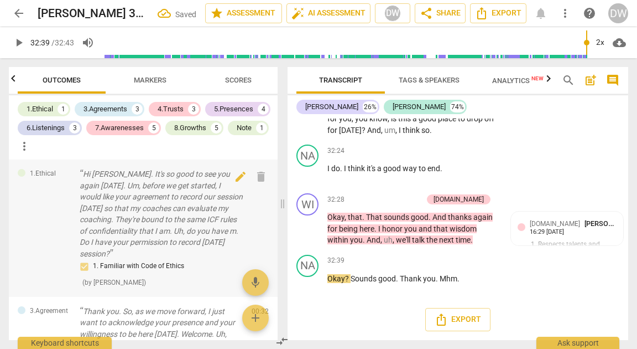
scroll to position [0, 0]
click at [250, 84] on span "Scores" at bounding box center [239, 80] width 27 height 8
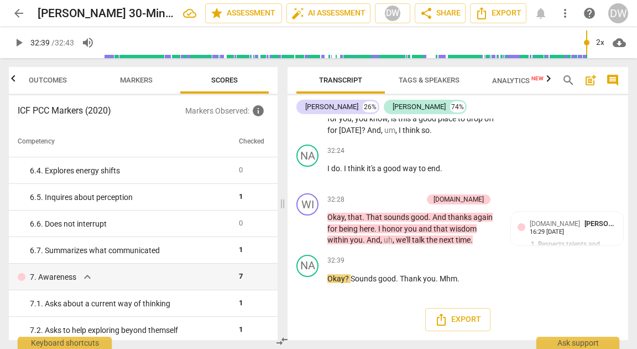
scroll to position [635, 0]
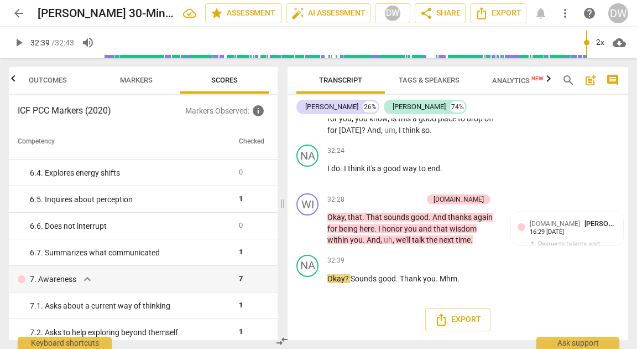
click at [175, 168] on div "6. 4. Explores energy shifts" at bounding box center [130, 173] width 200 height 12
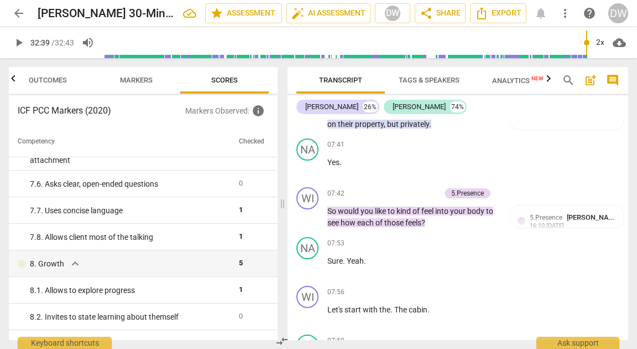
scroll to position [1905, 0]
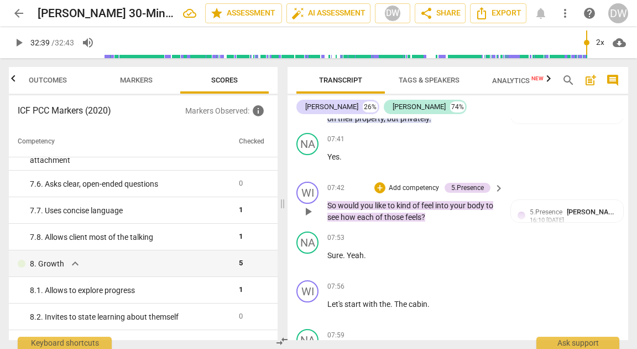
click at [420, 193] on p "Add competency" at bounding box center [414, 188] width 53 height 10
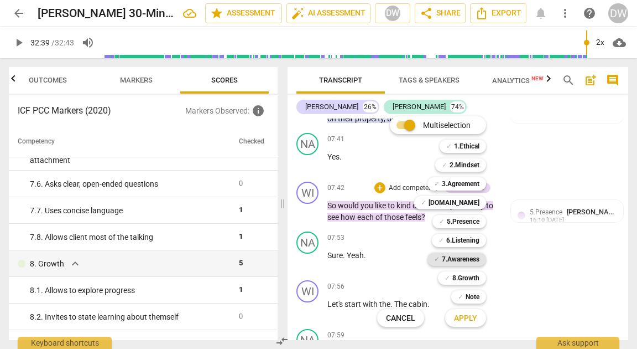
click at [459, 262] on b "7.Awareness" at bounding box center [461, 258] width 38 height 13
click at [476, 316] on span "Apply" at bounding box center [465, 318] width 23 height 11
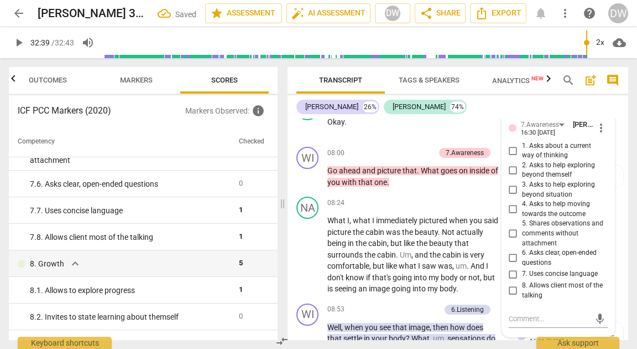
scroll to position [2149, 0]
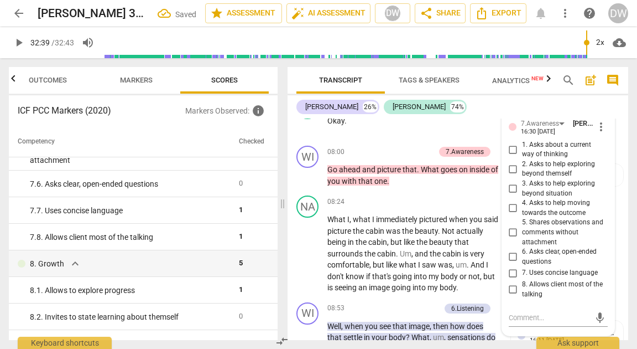
click at [512, 263] on input "6. Asks clear, open-ended questions" at bounding box center [514, 256] width 18 height 13
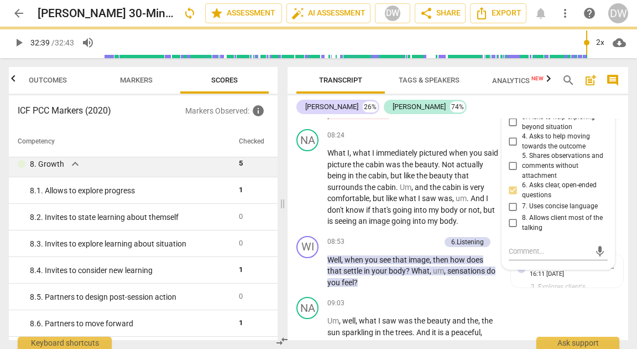
scroll to position [994, 0]
click at [302, 194] on span "play_arrow" at bounding box center [308, 186] width 13 height 13
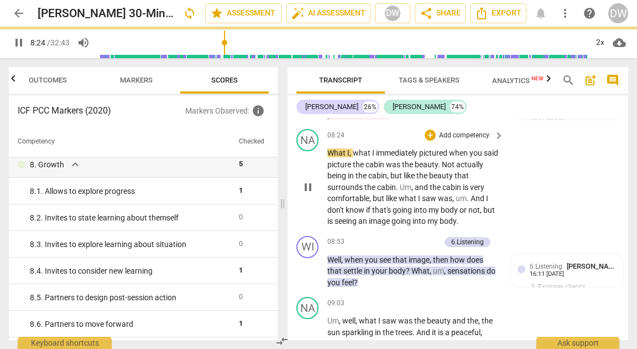
click at [302, 194] on span "pause" at bounding box center [308, 186] width 13 height 13
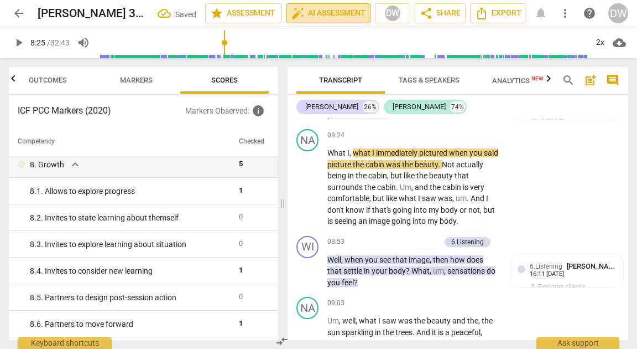
click at [315, 12] on span "auto_fix_high AI Assessment" at bounding box center [329, 13] width 74 height 13
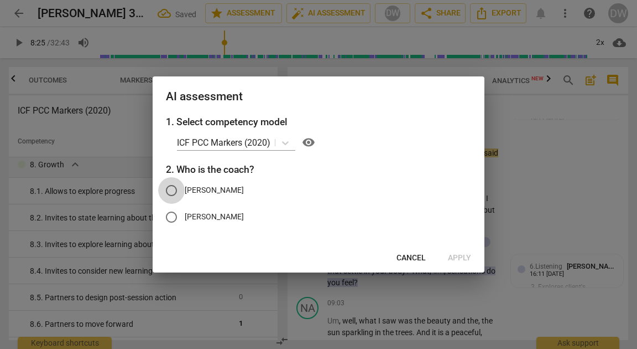
click at [170, 187] on input "[PERSON_NAME]" at bounding box center [171, 190] width 27 height 27
click at [466, 262] on span "Apply" at bounding box center [459, 257] width 23 height 11
